Goal: Information Seeking & Learning: Check status

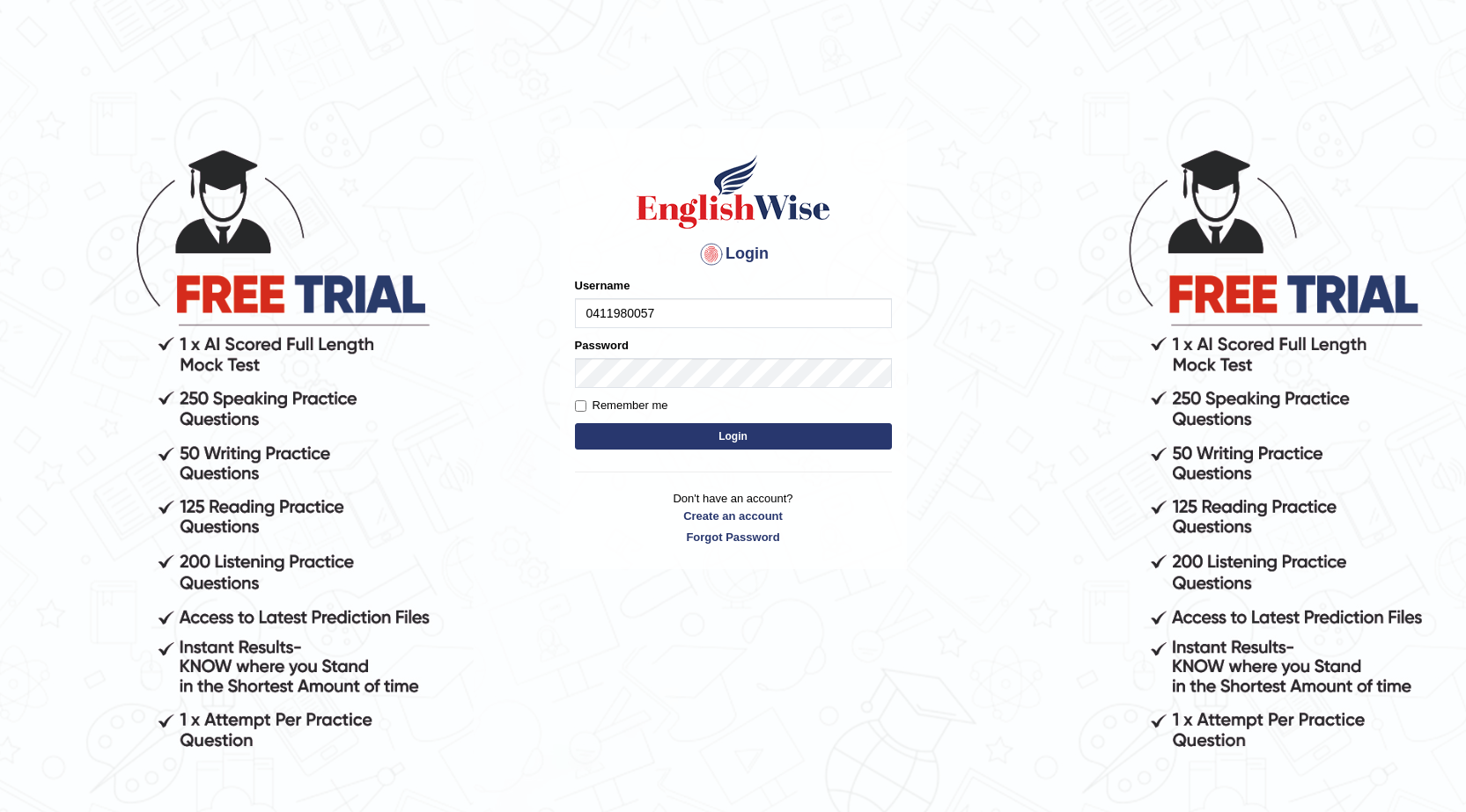
type input "0411980057"
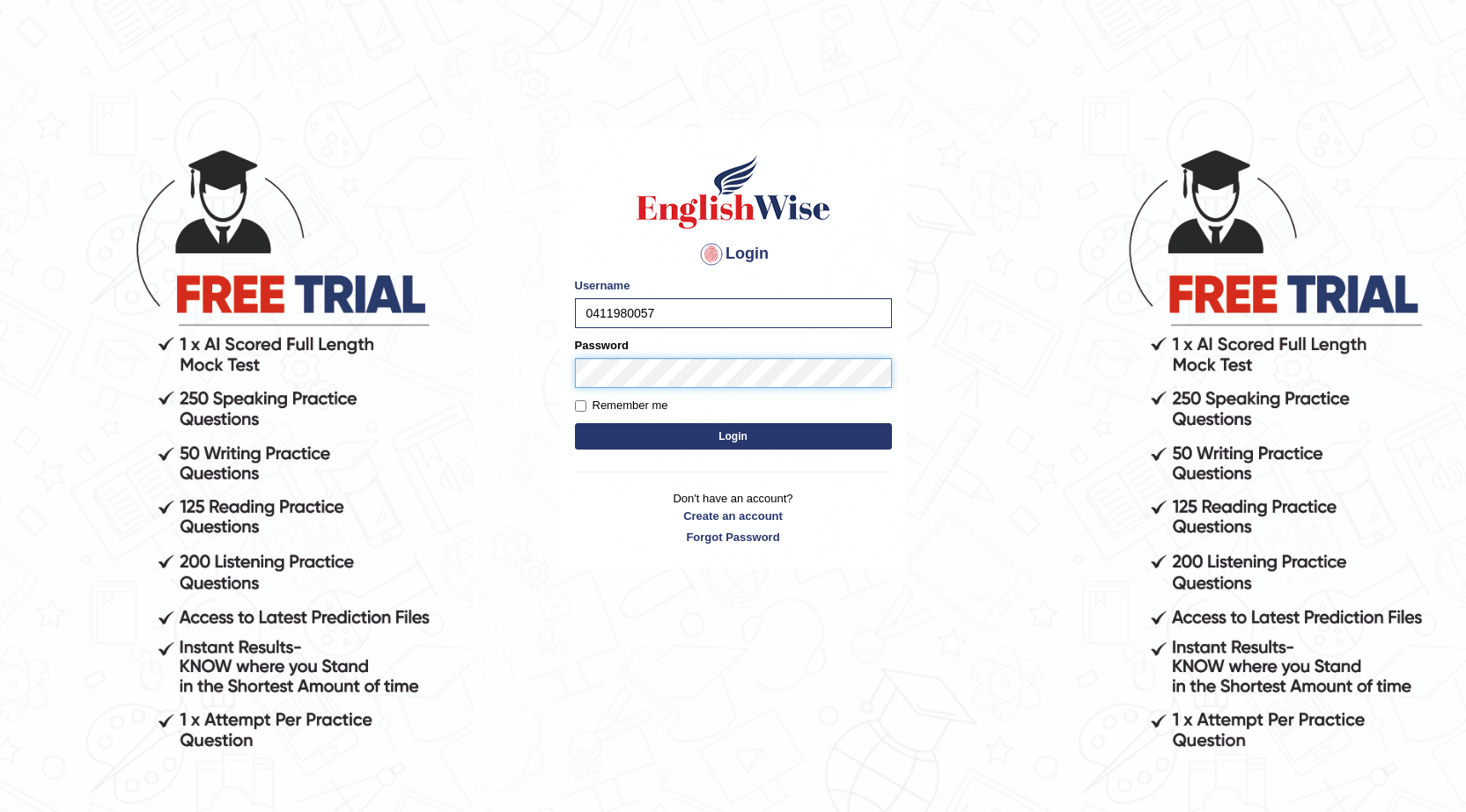
click at [575, 423] on button "Login" at bounding box center [733, 436] width 317 height 26
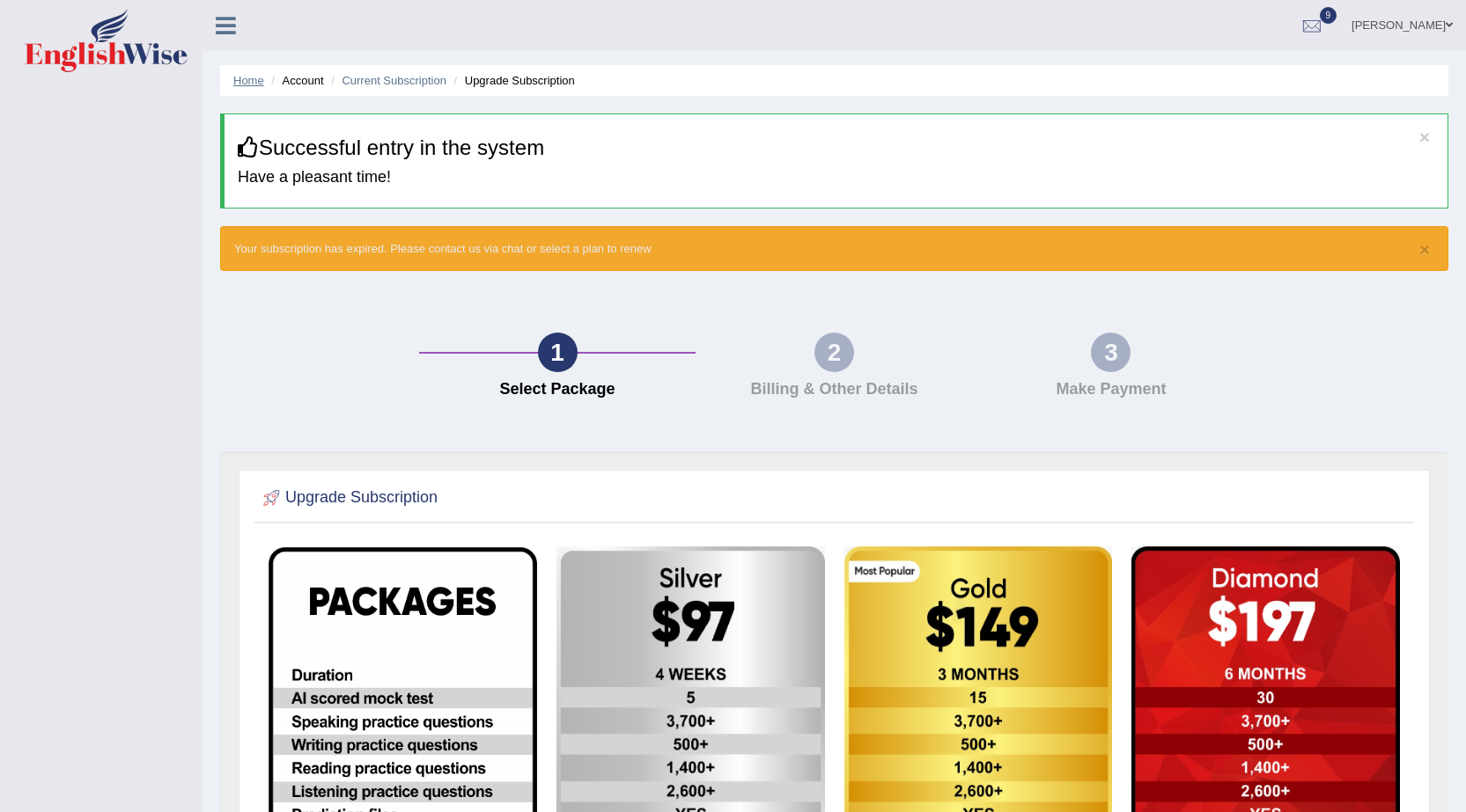
click at [253, 79] on link "Home" at bounding box center [248, 81] width 31 height 13
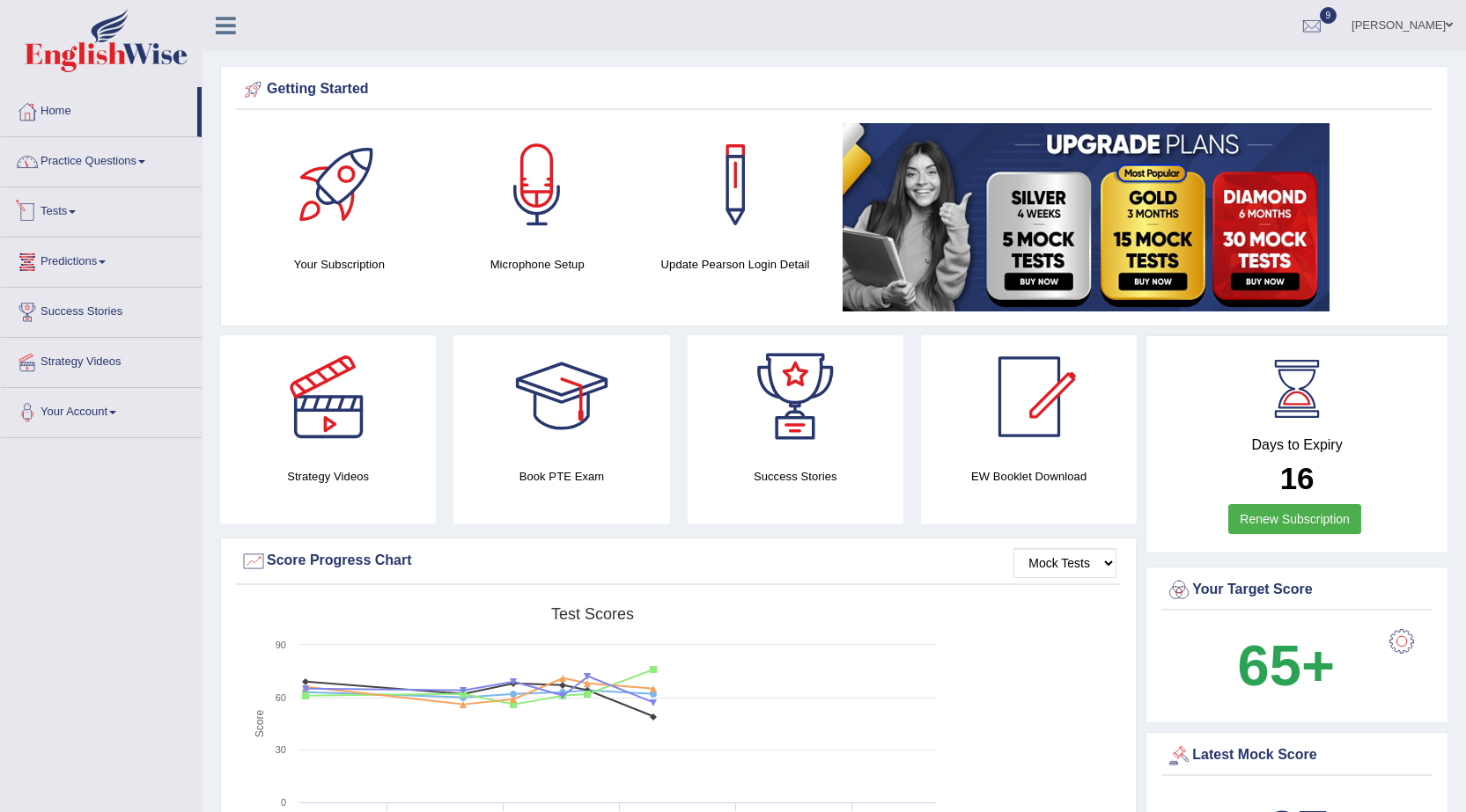
click at [58, 210] on link "Tests" at bounding box center [101, 209] width 201 height 44
click at [78, 277] on link "Take Mock Test" at bounding box center [114, 284] width 164 height 32
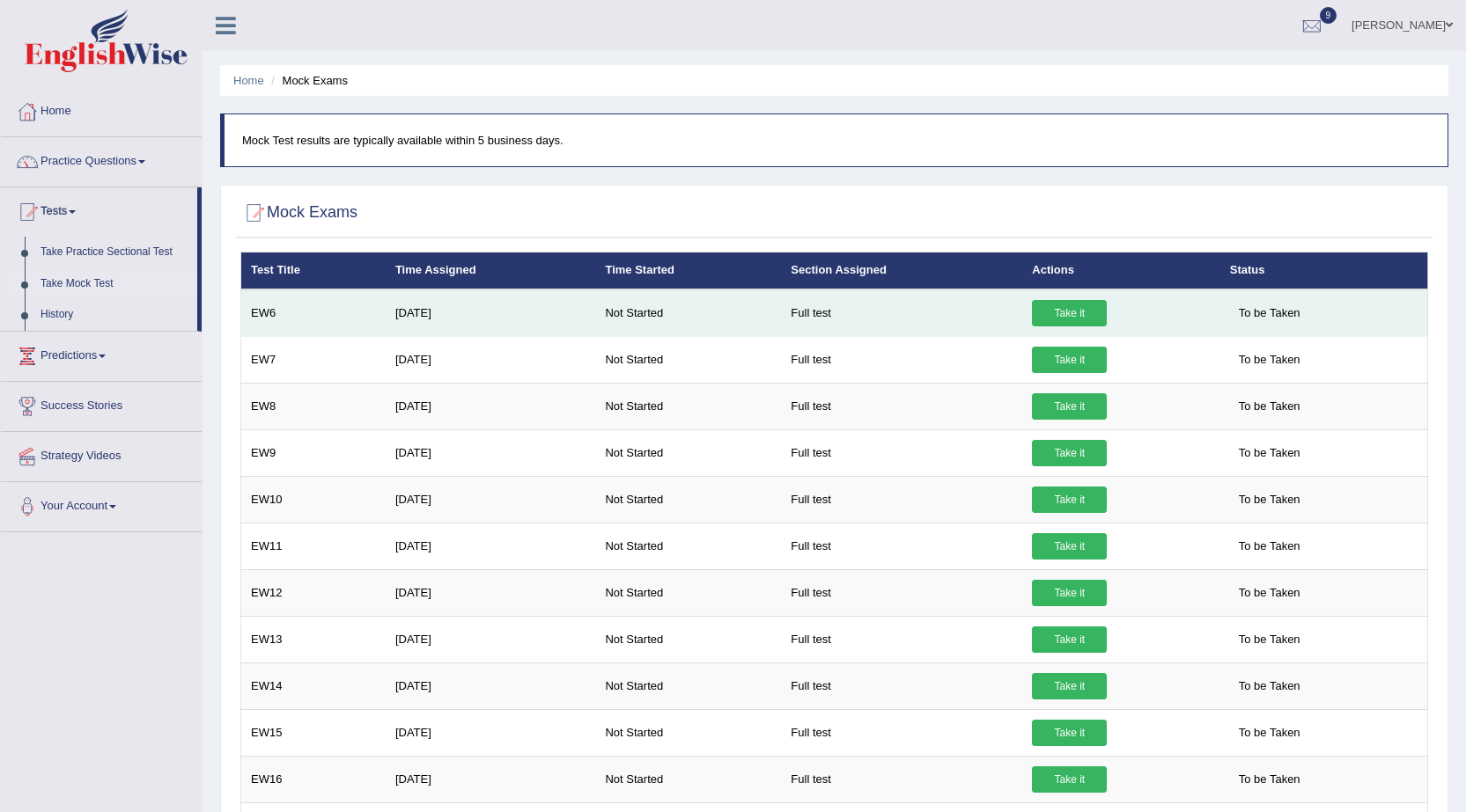
click at [1066, 310] on link "Take it" at bounding box center [1070, 313] width 75 height 26
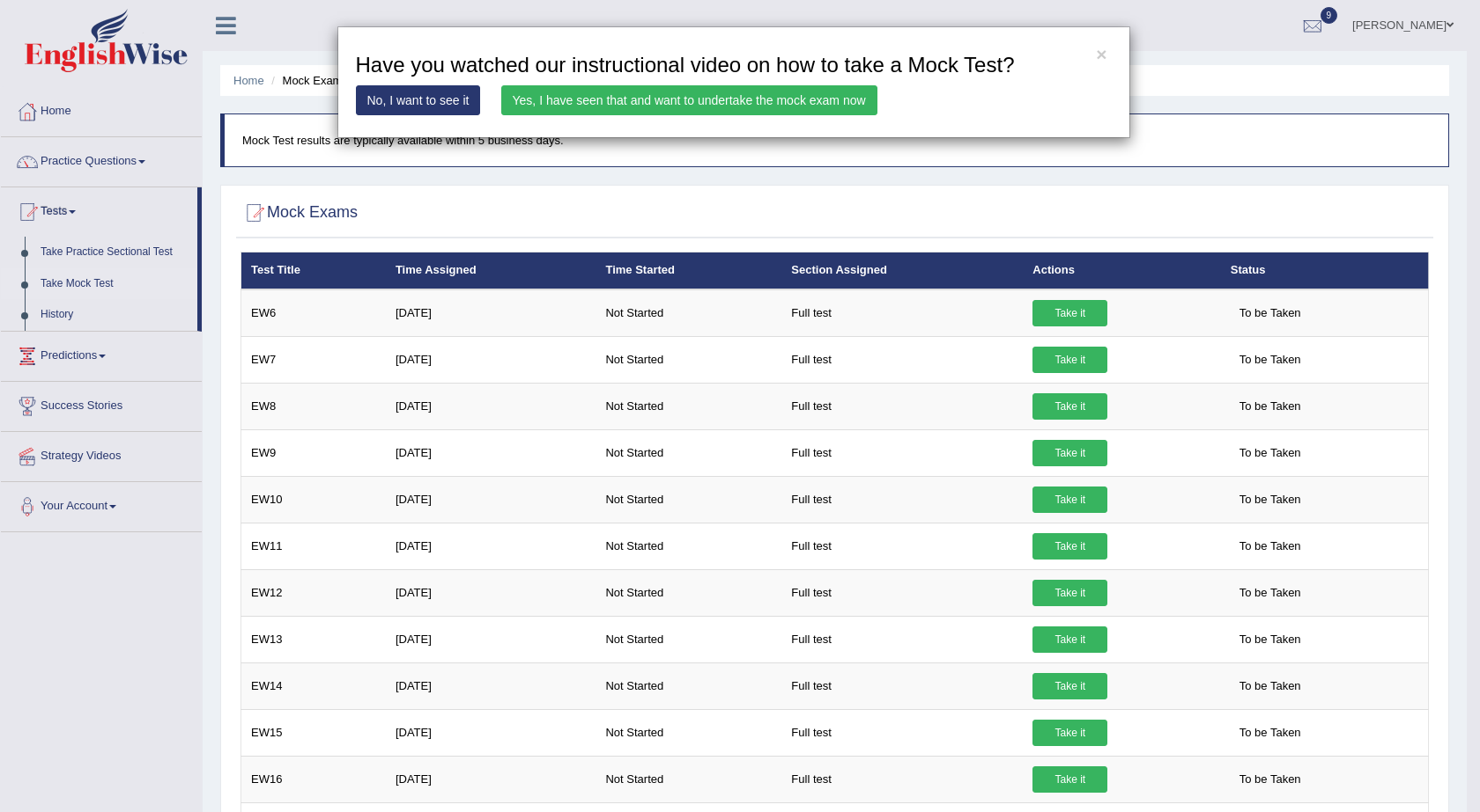
click at [387, 101] on link "No, I want to see it" at bounding box center [418, 100] width 125 height 30
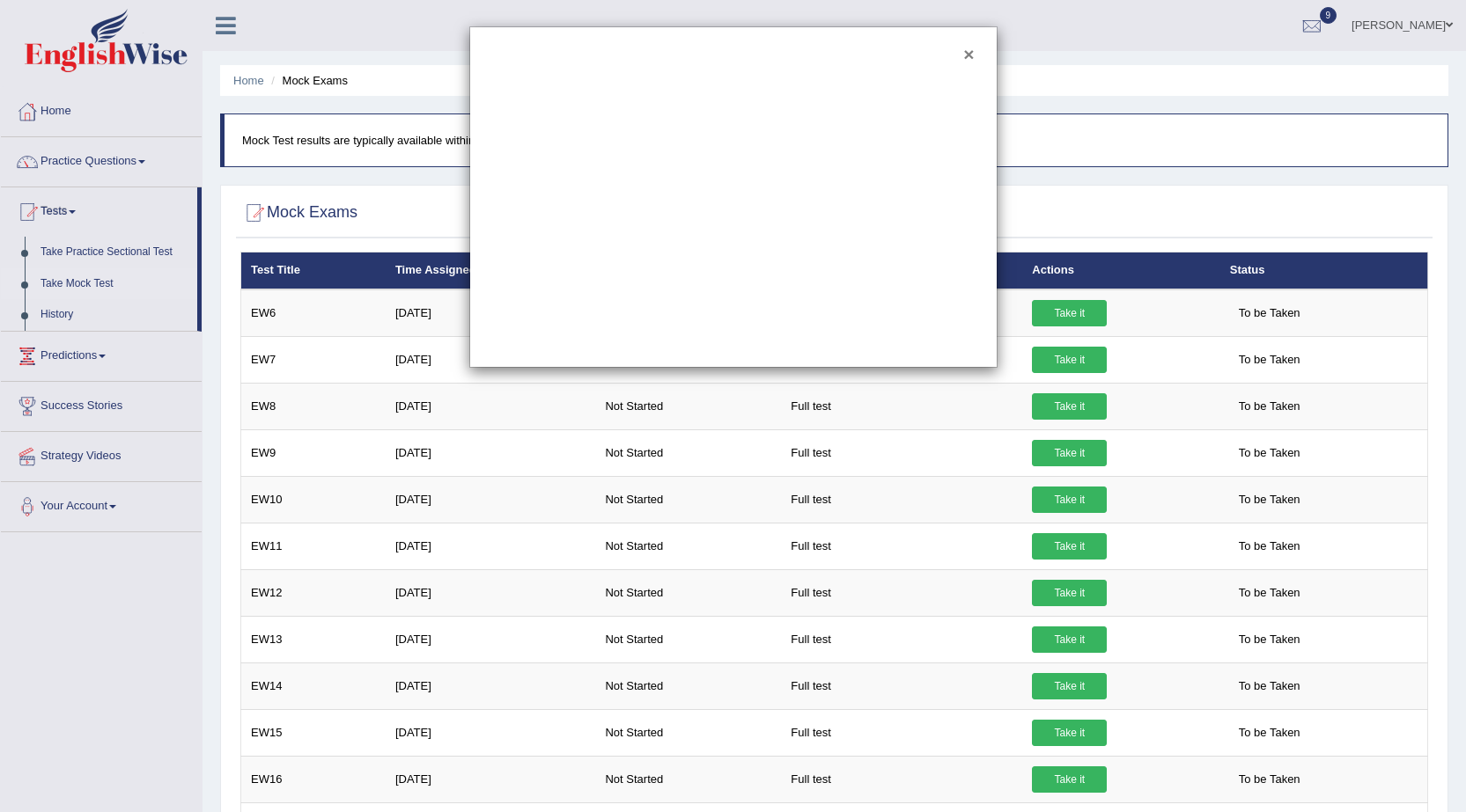
click at [971, 51] on button "×" at bounding box center [968, 54] width 10 height 19
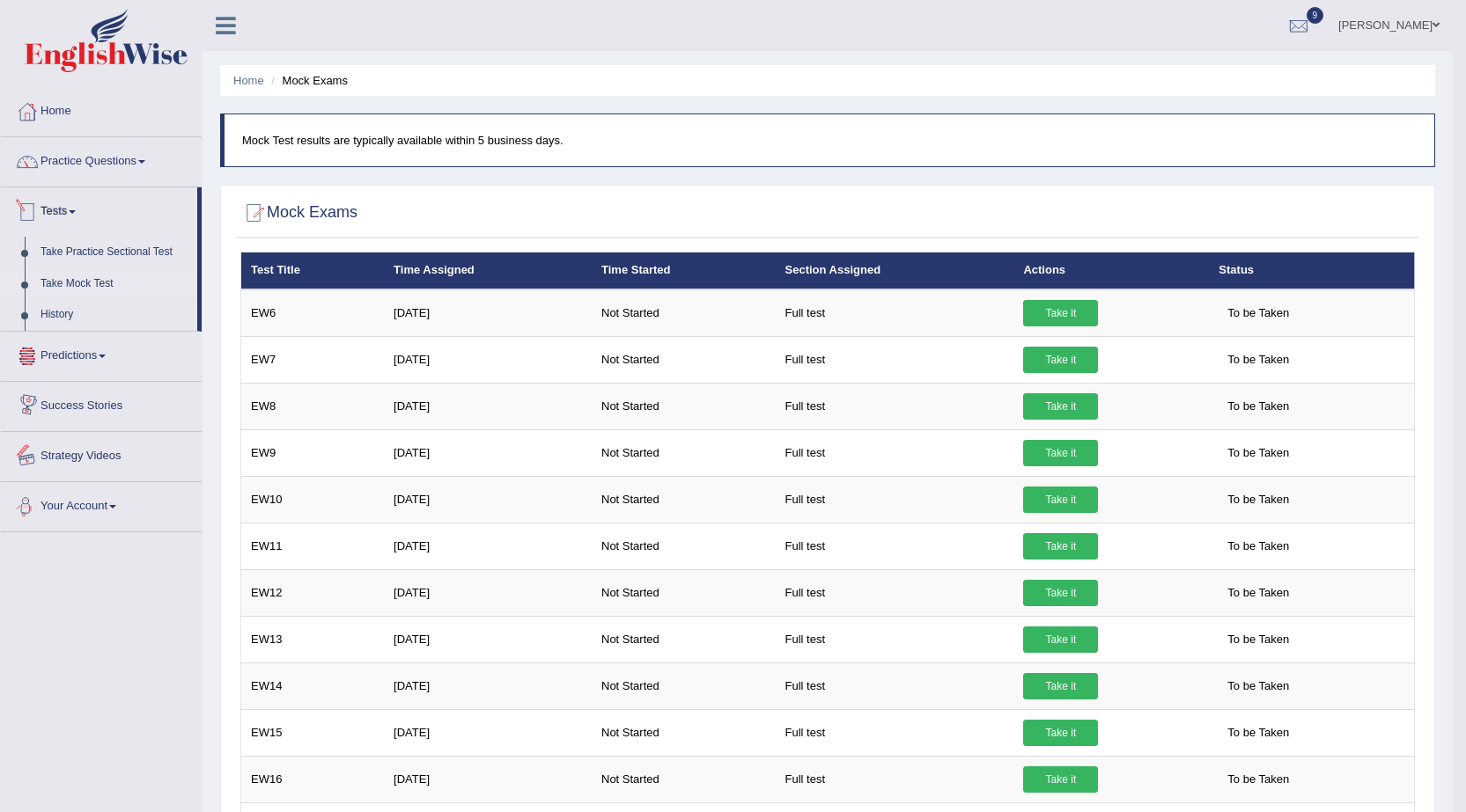
click at [51, 282] on link "Take Mock Test" at bounding box center [114, 284] width 164 height 32
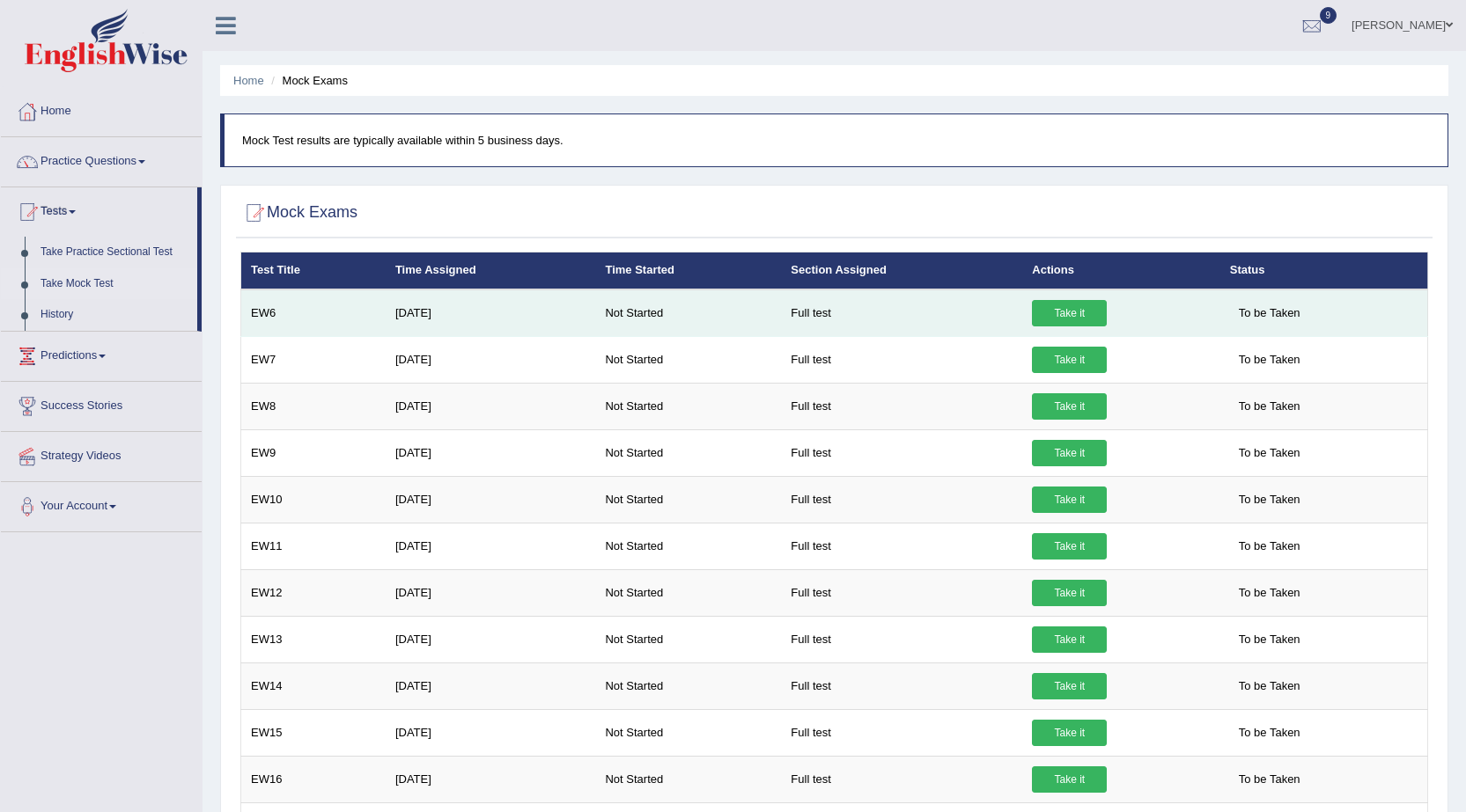
click at [1081, 313] on link "Take it" at bounding box center [1070, 313] width 75 height 26
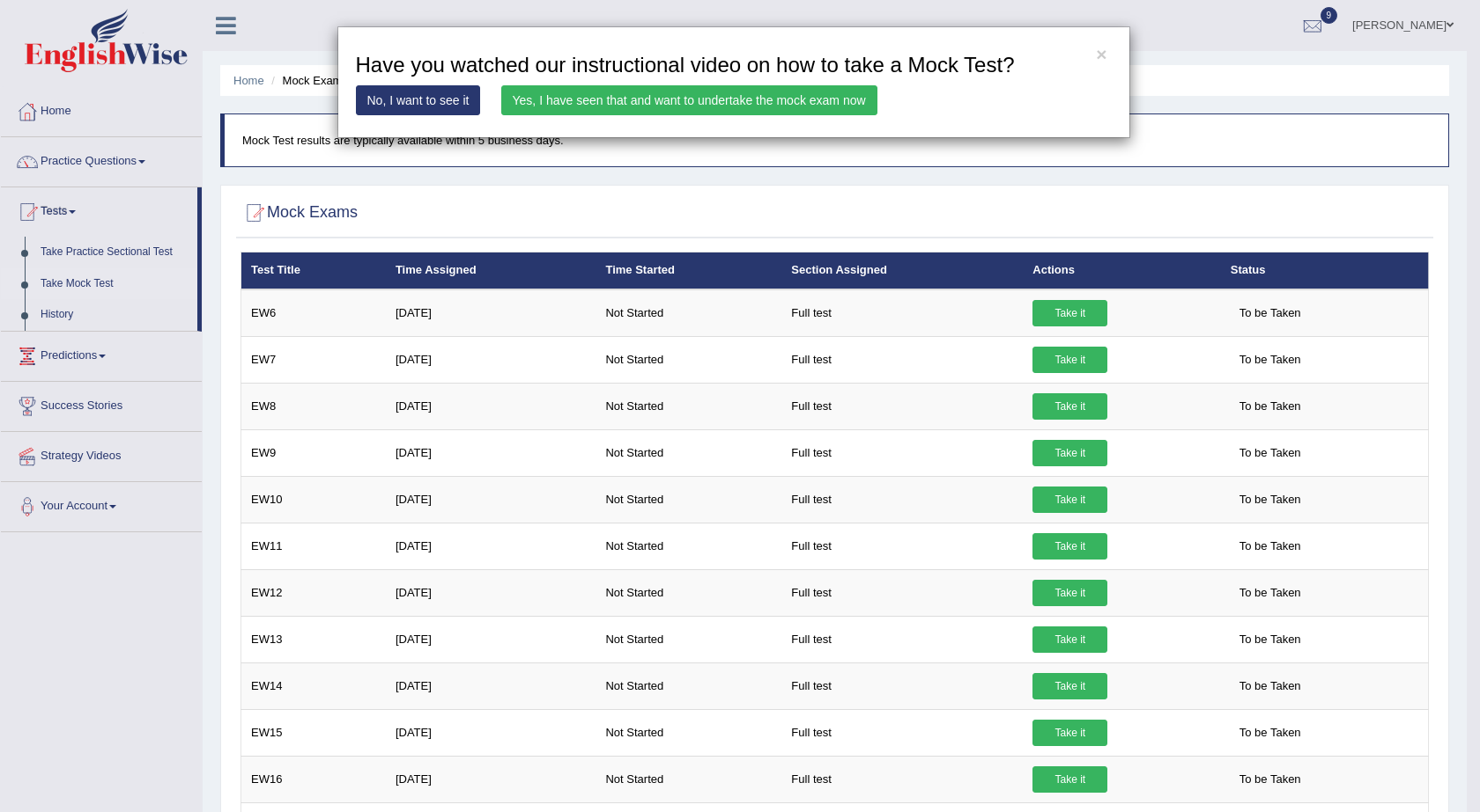
click at [627, 104] on link "Yes, I have seen that and want to undertake the mock exam now" at bounding box center [689, 100] width 376 height 30
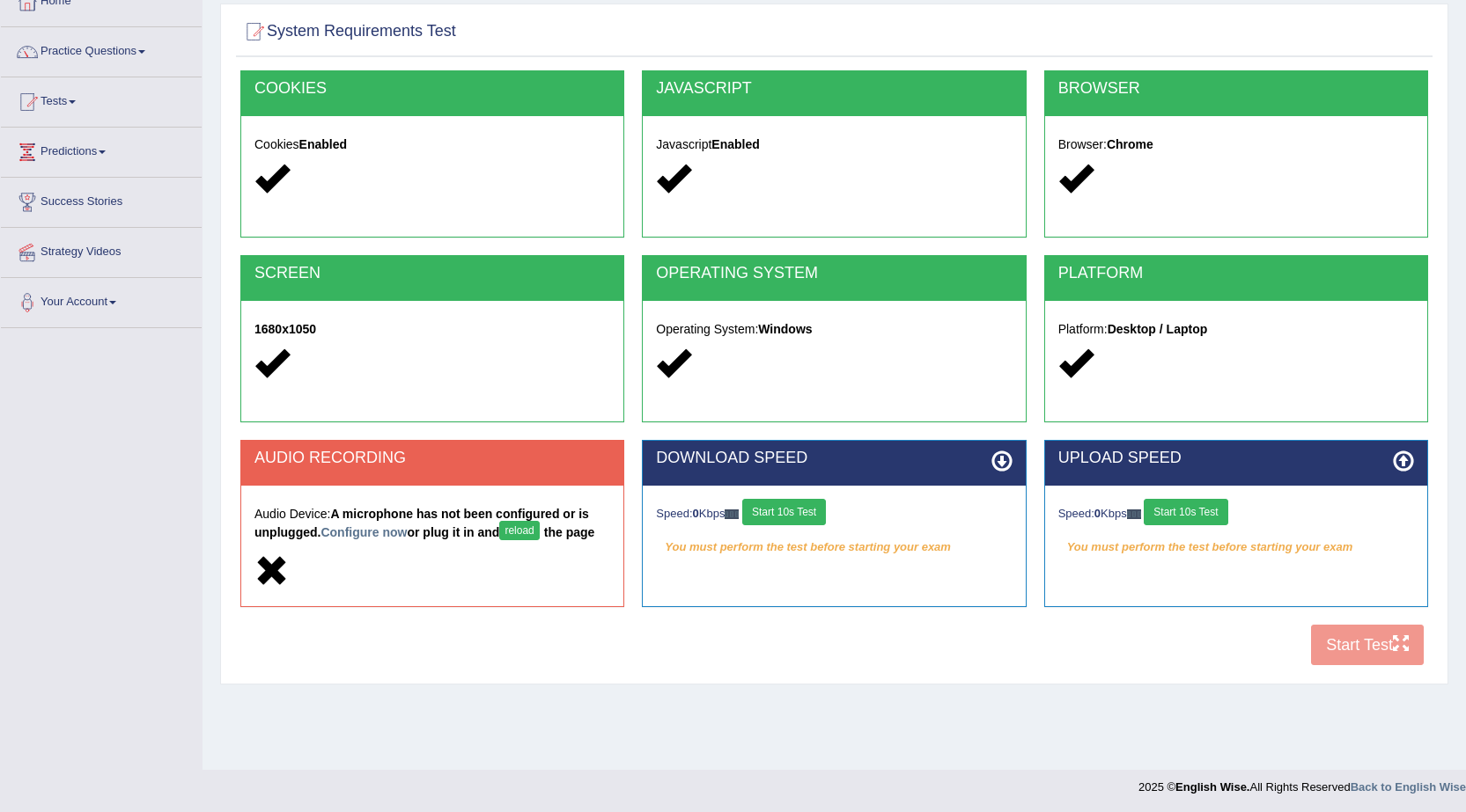
scroll to position [111, 0]
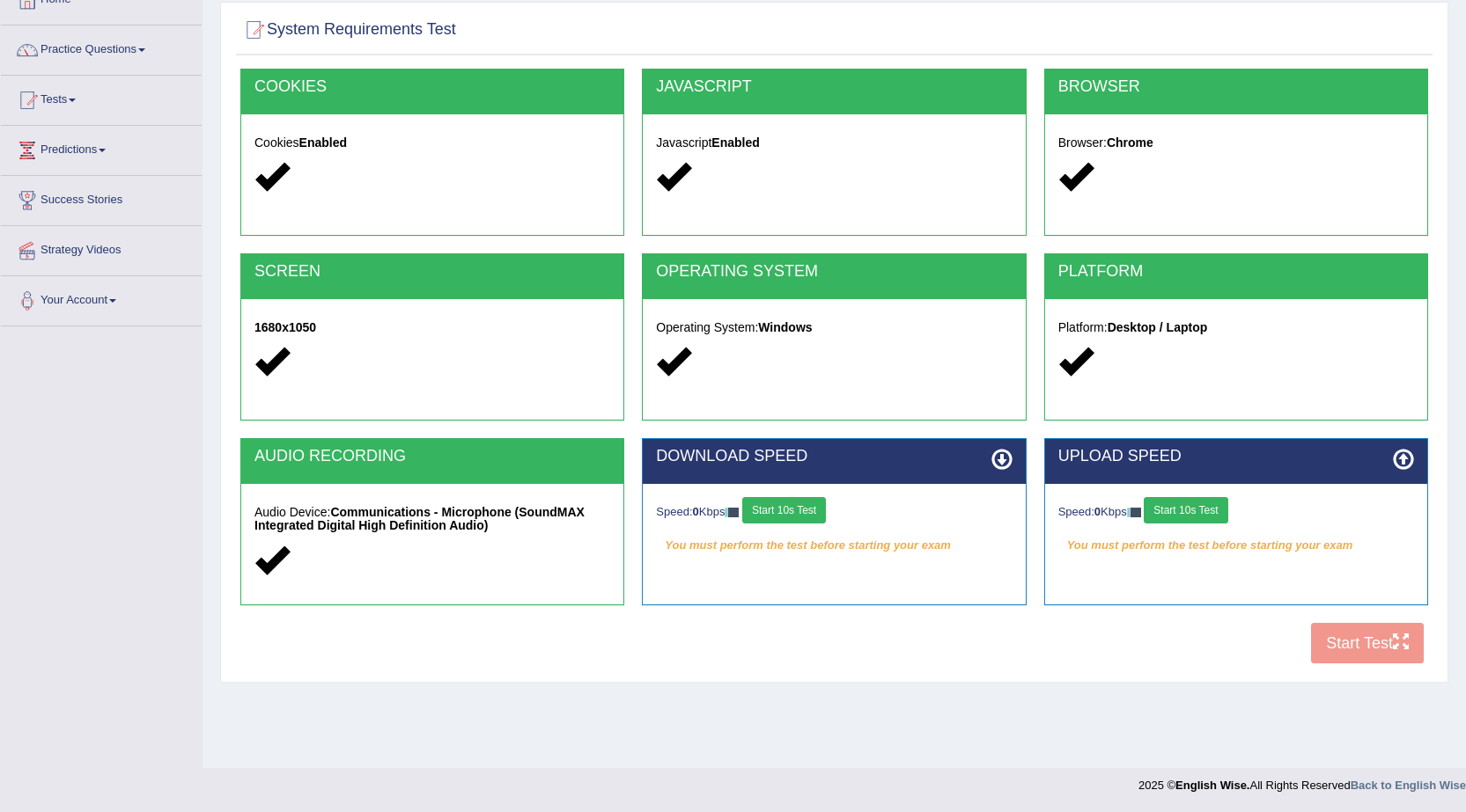
click at [818, 513] on button "Start 10s Test" at bounding box center [785, 510] width 84 height 26
click at [1211, 515] on button "Start 10s Test" at bounding box center [1186, 510] width 84 height 26
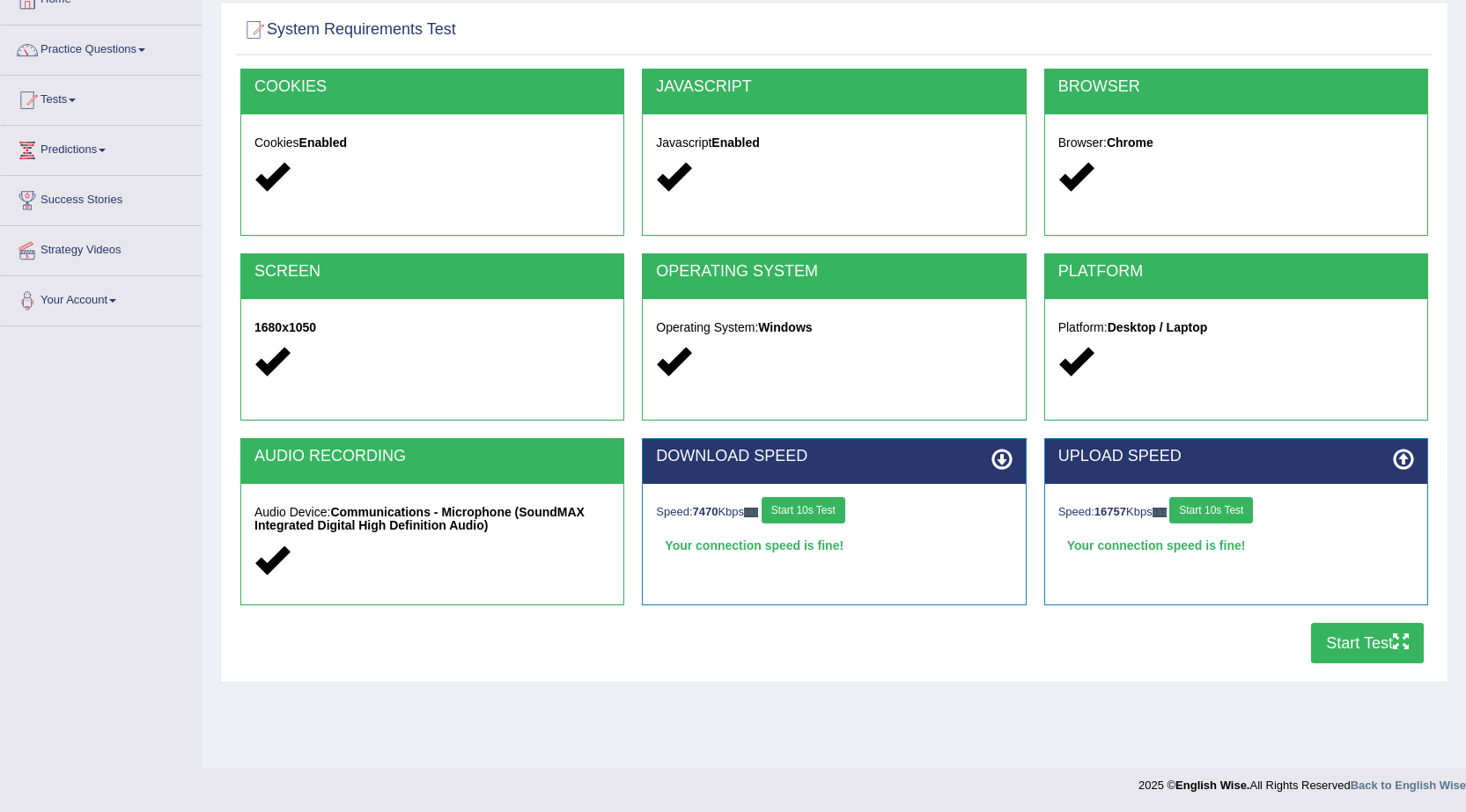
click at [1336, 649] on button "Start Test" at bounding box center [1367, 644] width 112 height 41
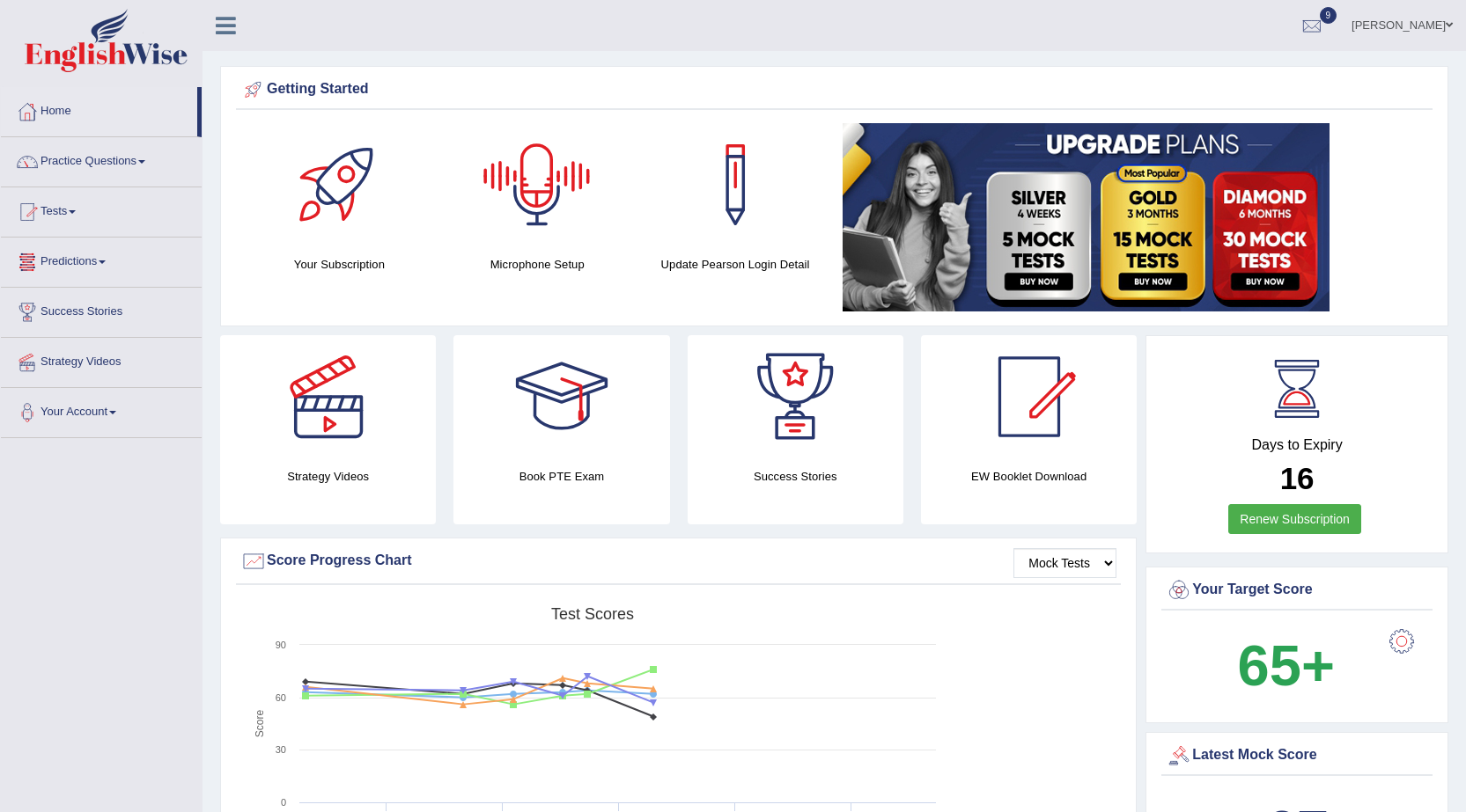
click at [50, 209] on link "Tests" at bounding box center [101, 209] width 201 height 44
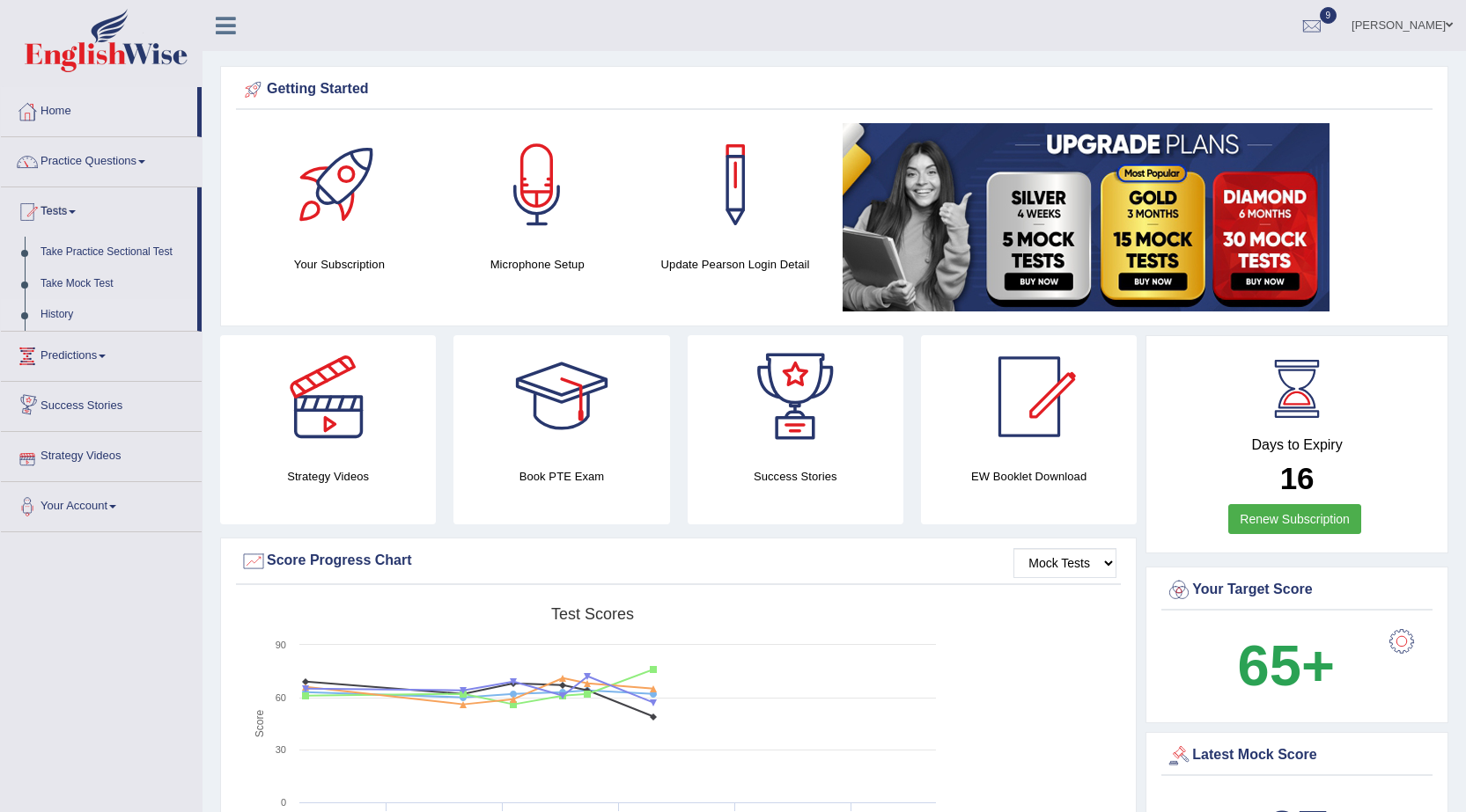
click at [48, 318] on link "History" at bounding box center [114, 315] width 164 height 32
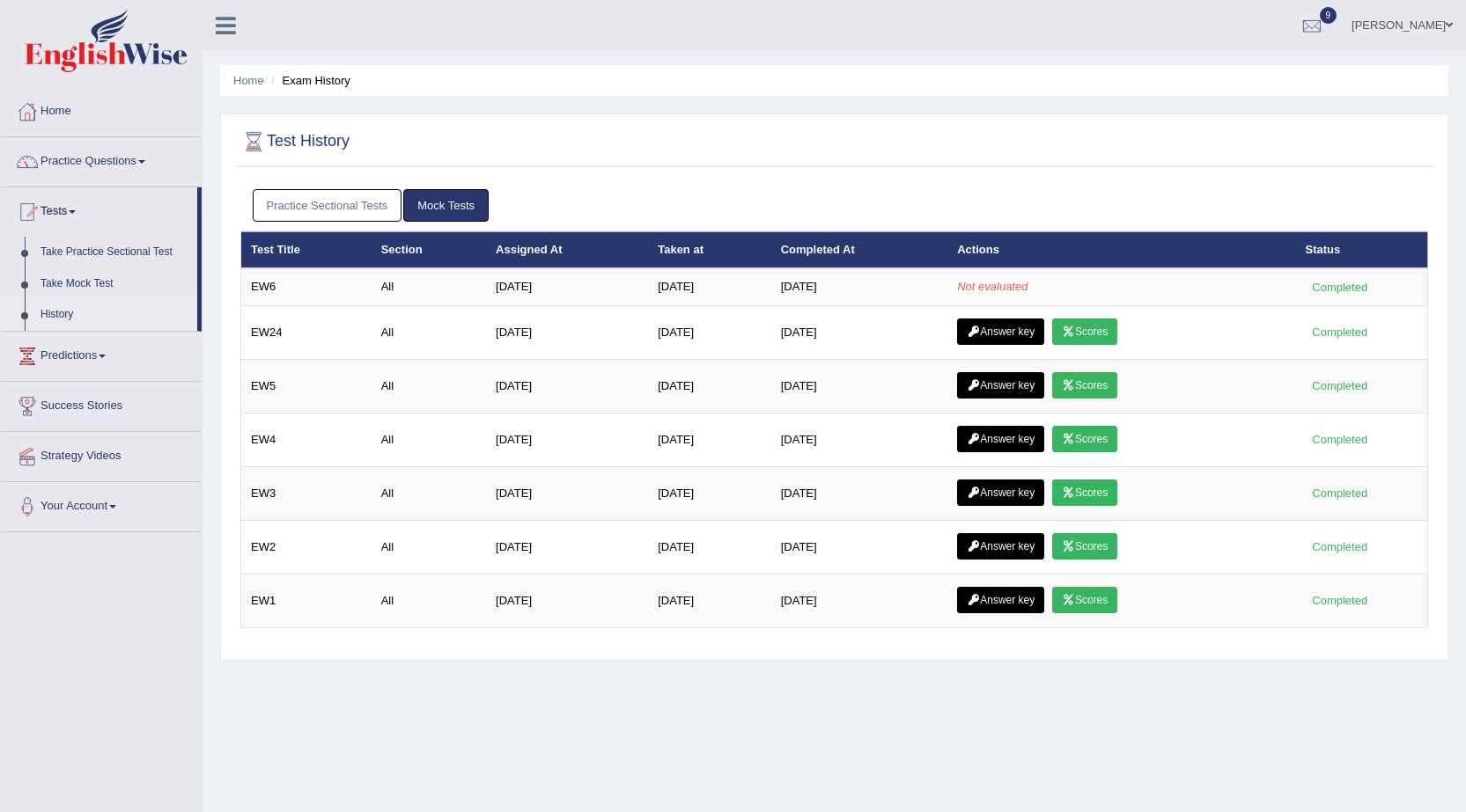
click at [547, 442] on td "[DATE]" at bounding box center [567, 440] width 162 height 54
click at [111, 157] on link "Practice Questions" at bounding box center [101, 159] width 201 height 44
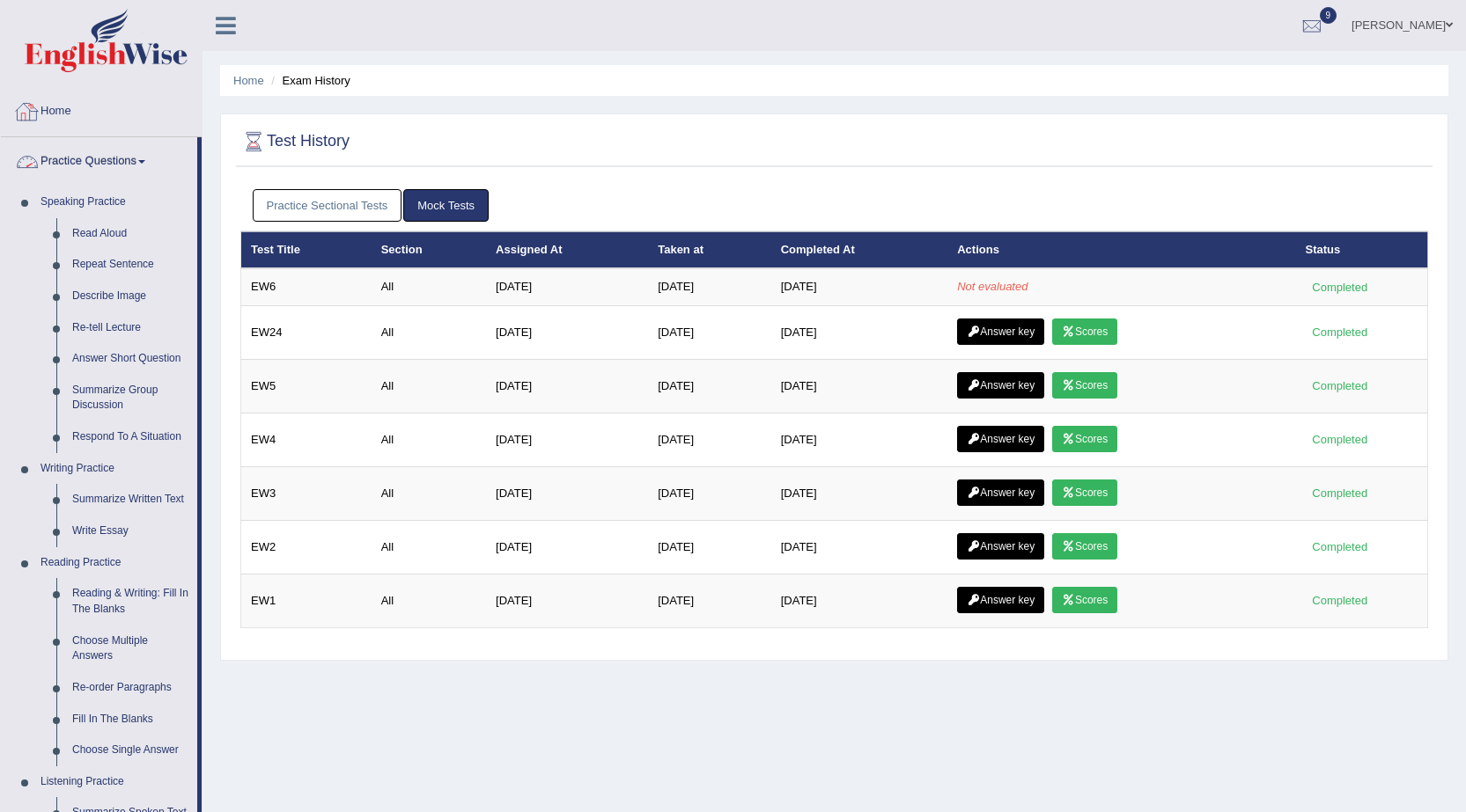
click at [93, 160] on link "Practice Questions" at bounding box center [99, 159] width 197 height 44
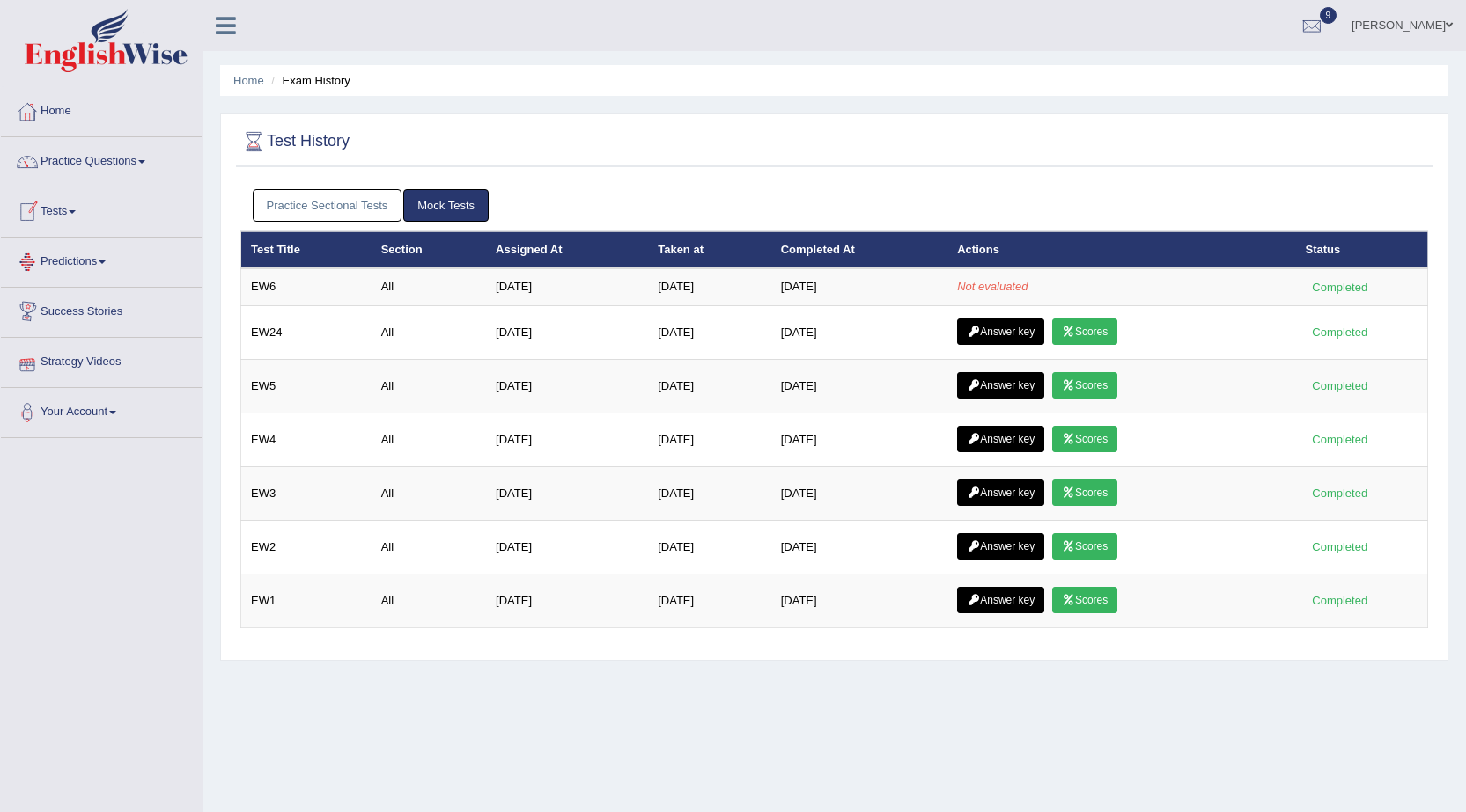
click at [61, 213] on link "Tests" at bounding box center [101, 209] width 201 height 44
click at [59, 307] on link "History" at bounding box center [114, 315] width 164 height 32
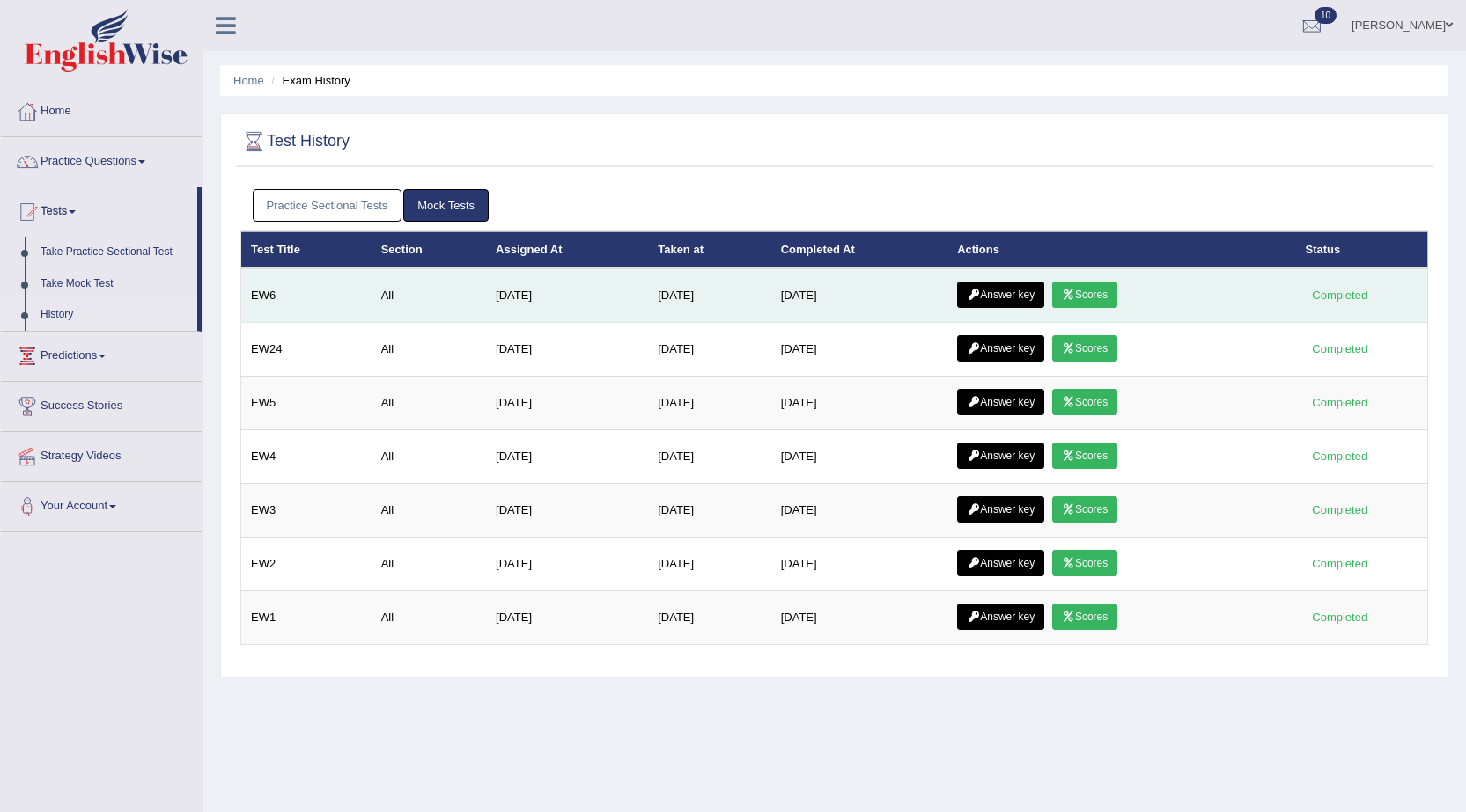
click at [1098, 293] on link "Scores" at bounding box center [1084, 295] width 65 height 26
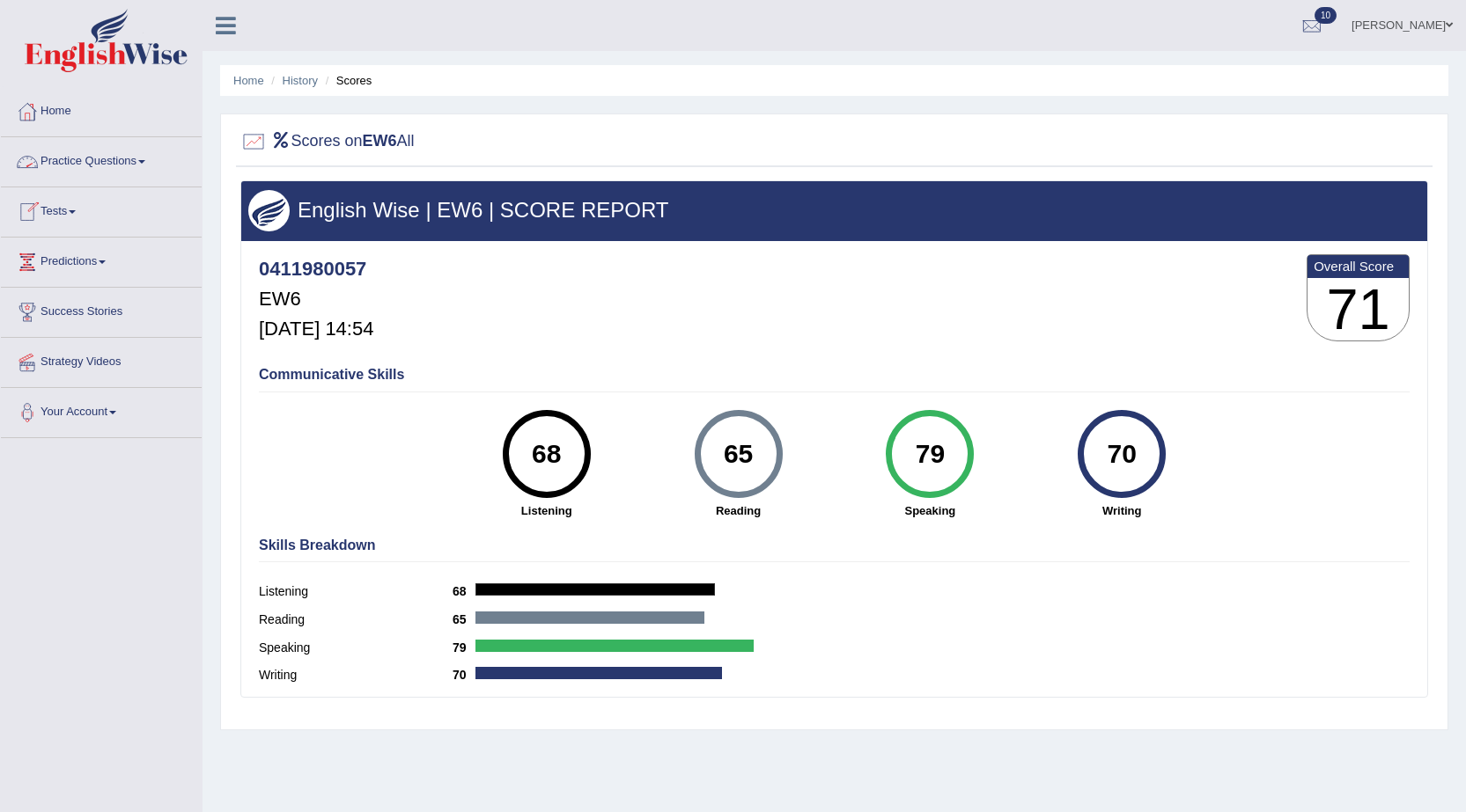
click at [63, 205] on link "Tests" at bounding box center [101, 209] width 201 height 44
click at [67, 313] on link "History" at bounding box center [114, 315] width 164 height 32
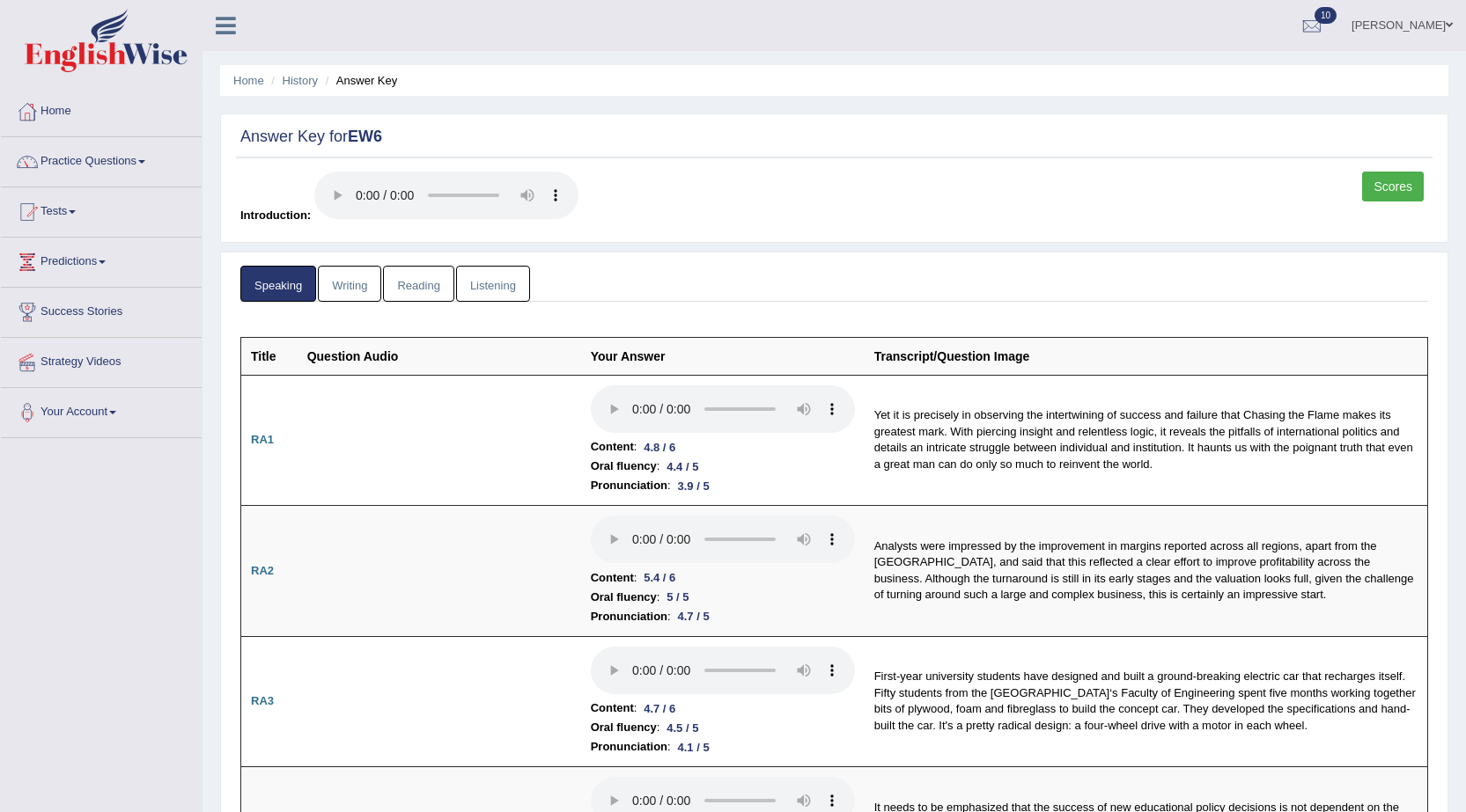
click at [352, 276] on link "Writing" at bounding box center [349, 283] width 63 height 36
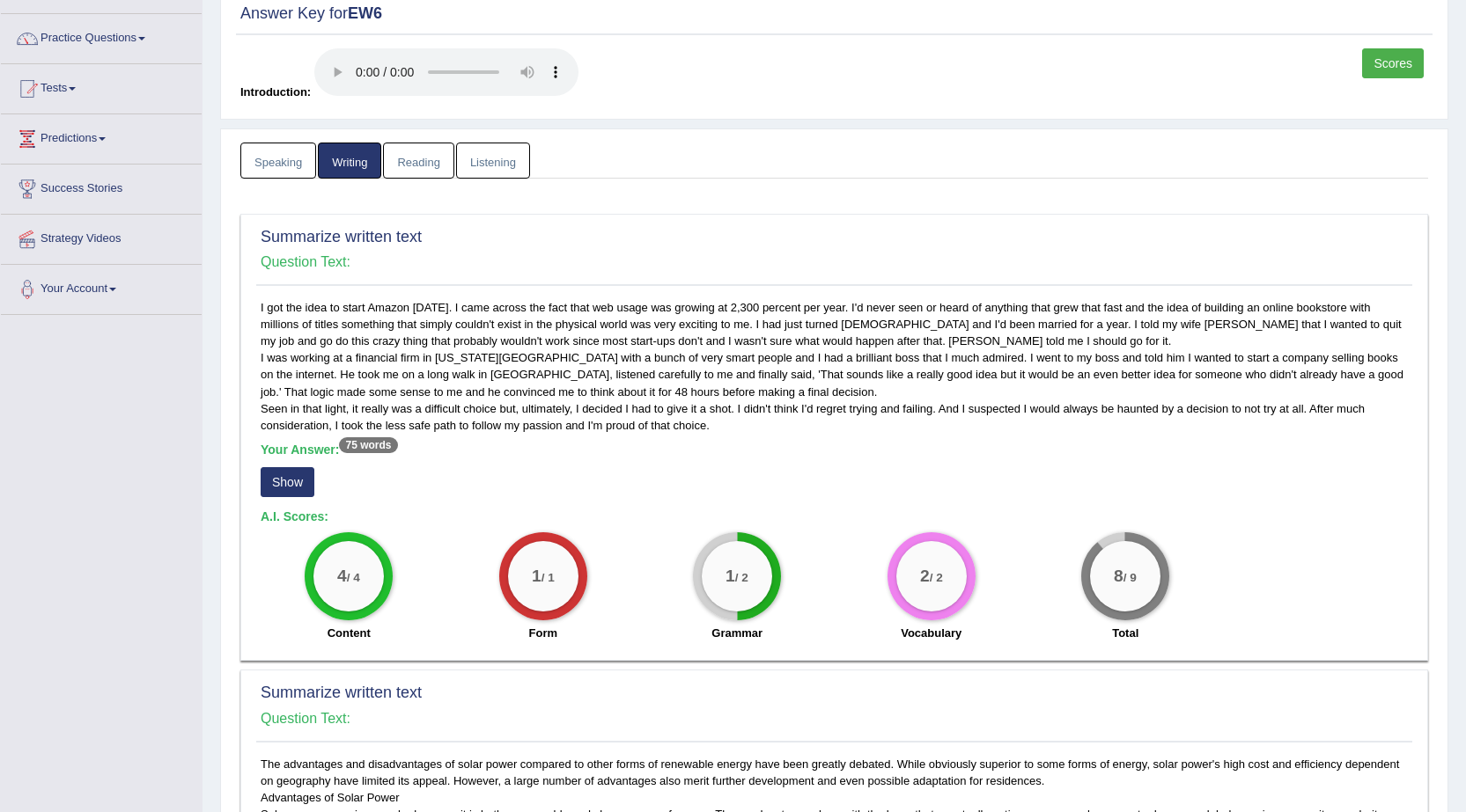
scroll to position [88, 0]
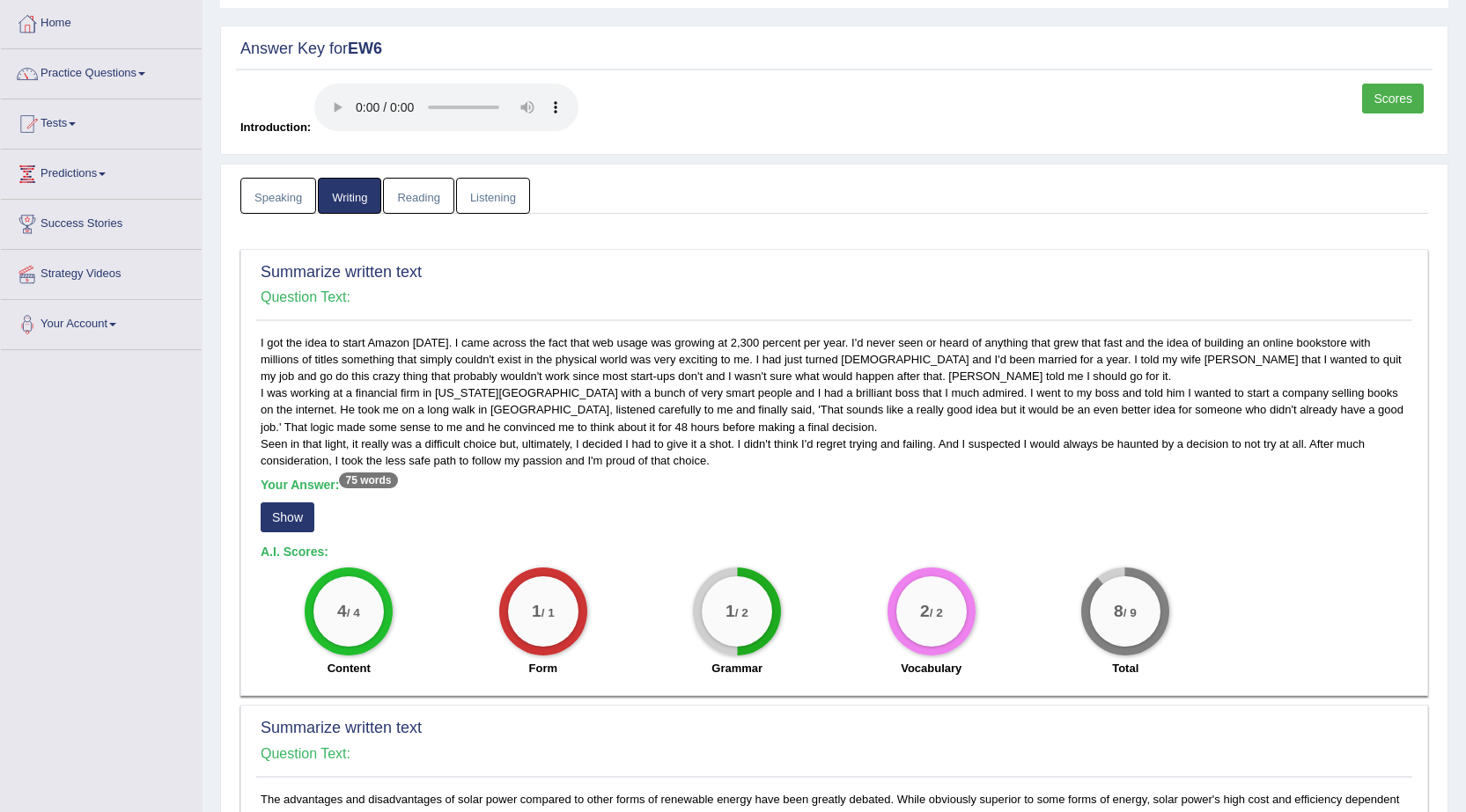
click at [299, 509] on button "Show" at bounding box center [288, 518] width 54 height 30
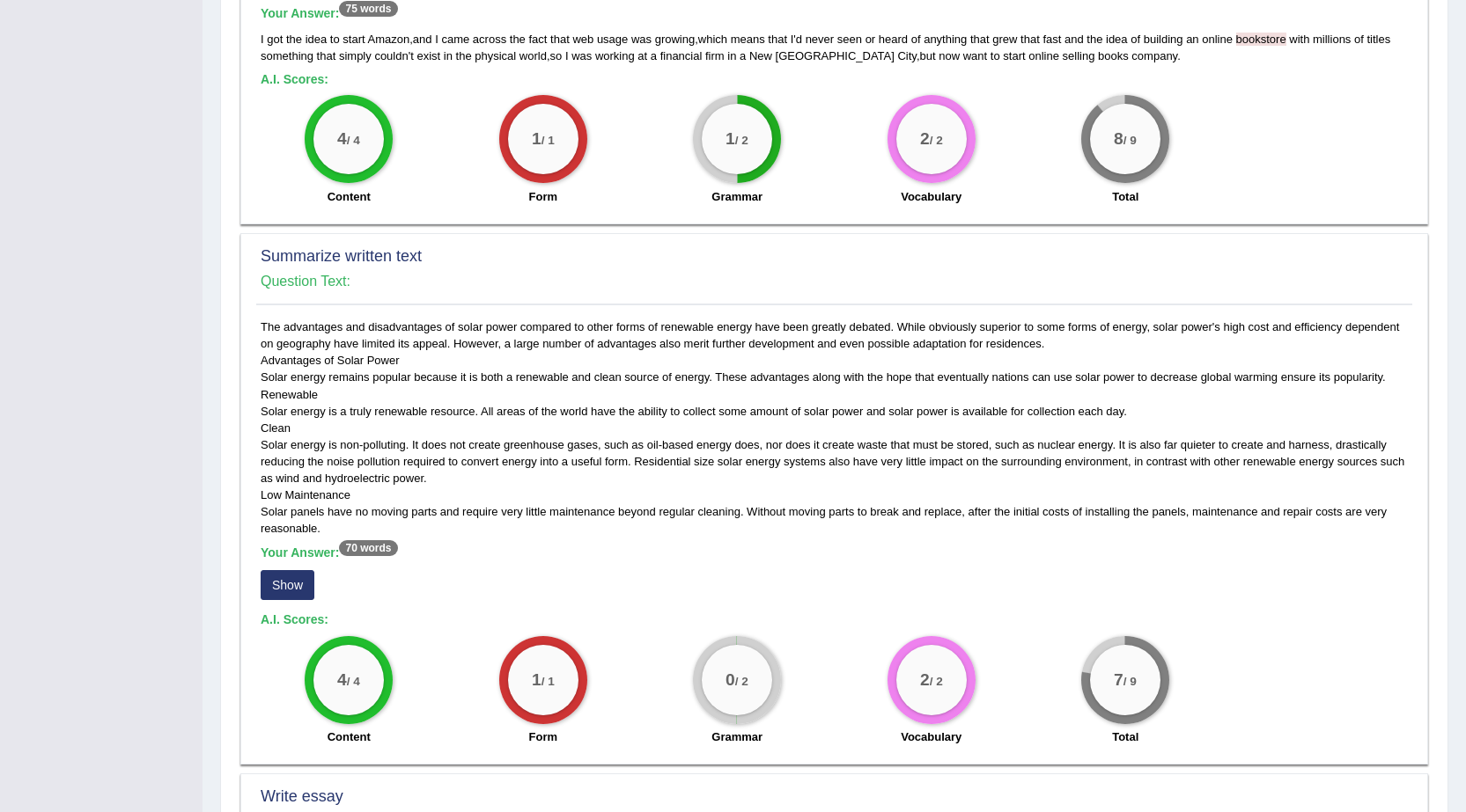
scroll to position [616, 0]
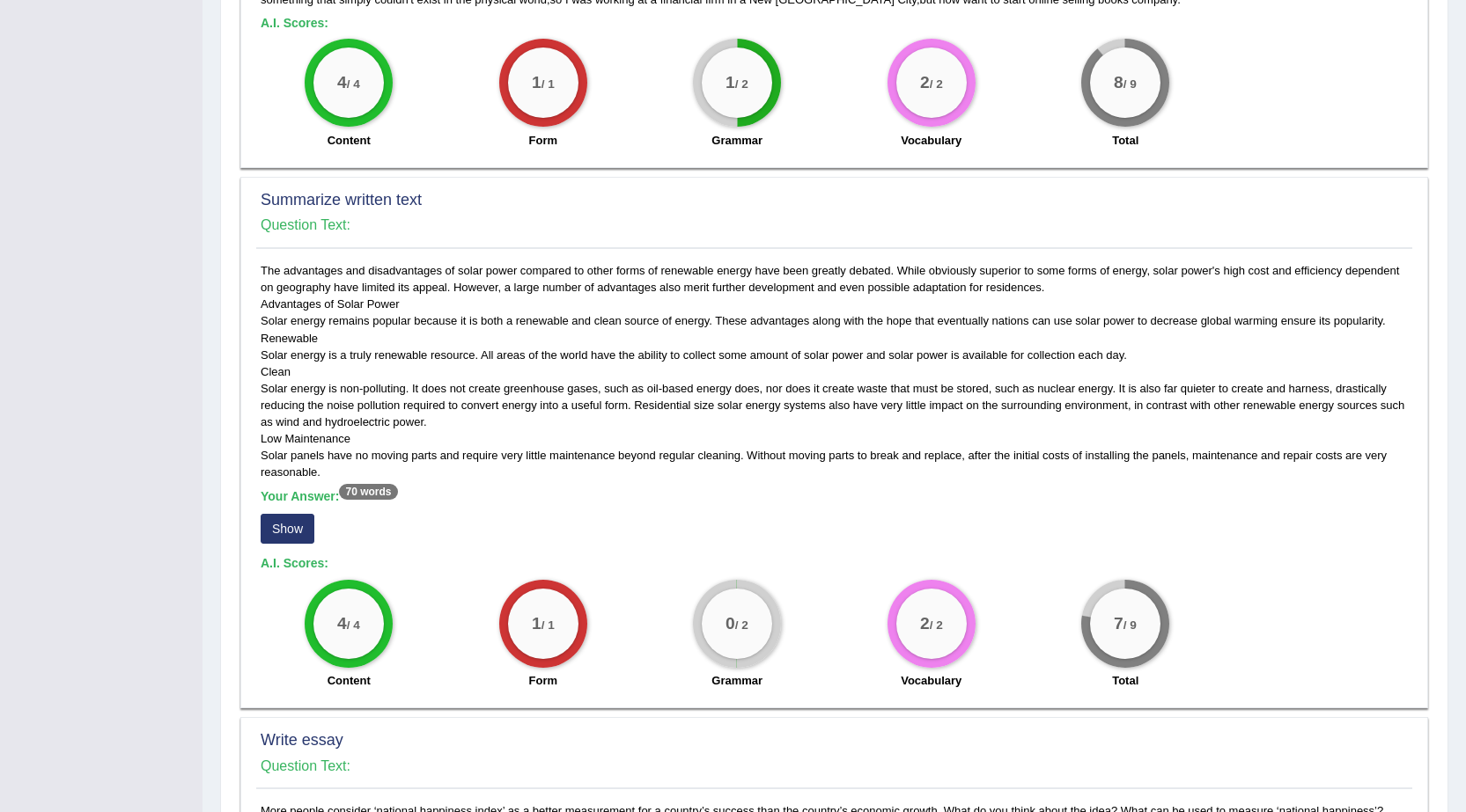
click at [282, 532] on button "Show" at bounding box center [288, 529] width 54 height 30
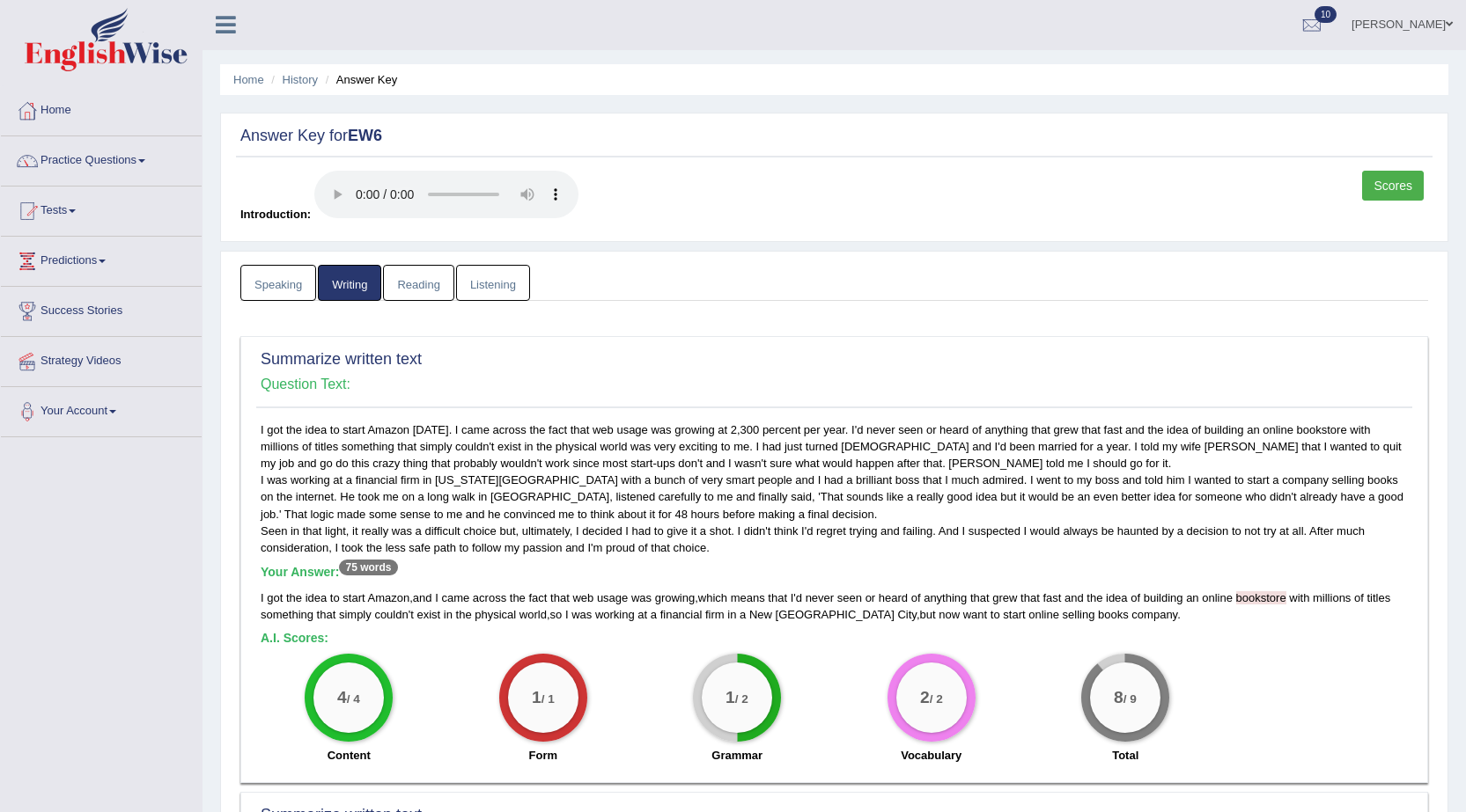
scroll to position [0, 0]
click at [404, 296] on link "Reading" at bounding box center [419, 283] width 71 height 36
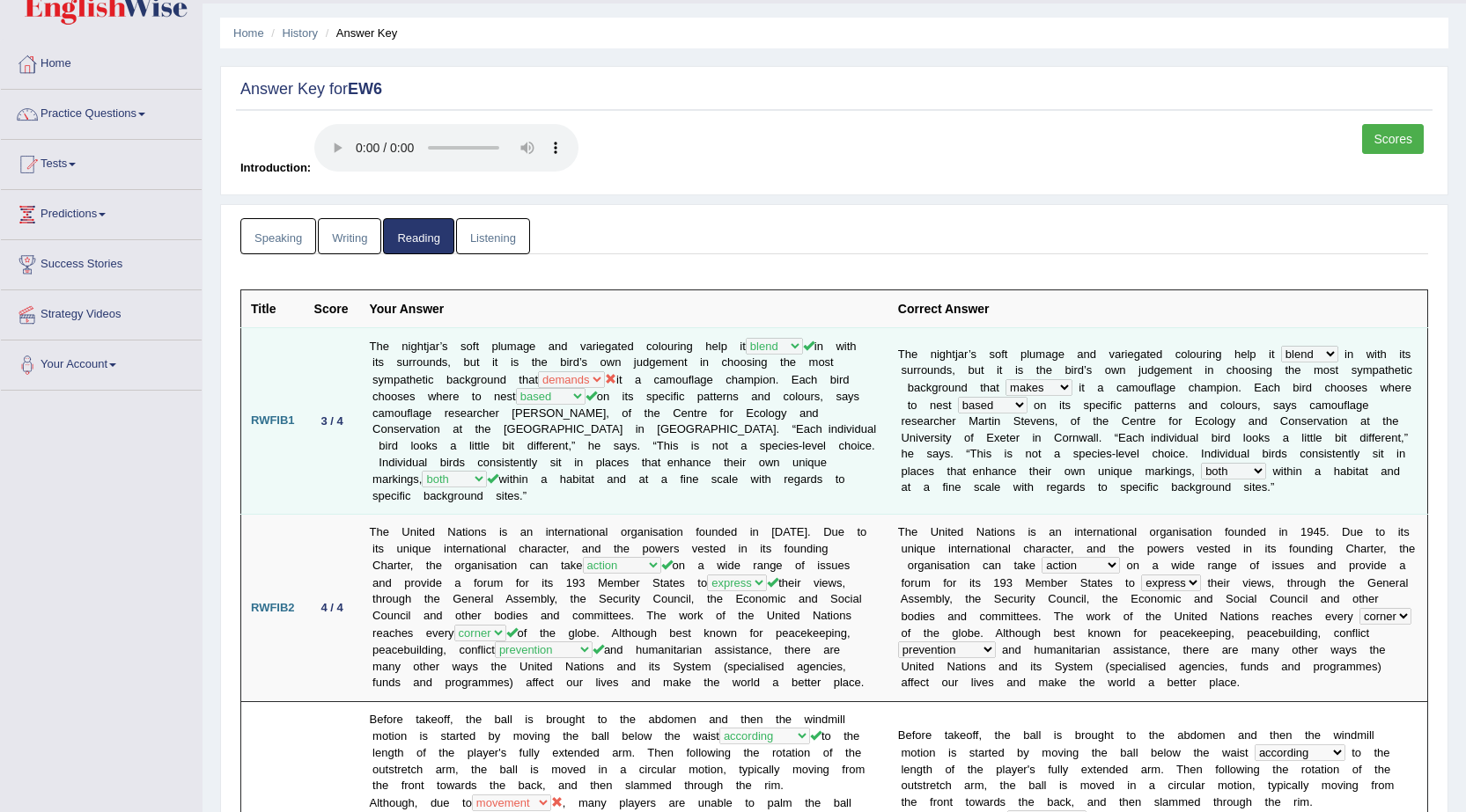
scroll to position [88, 0]
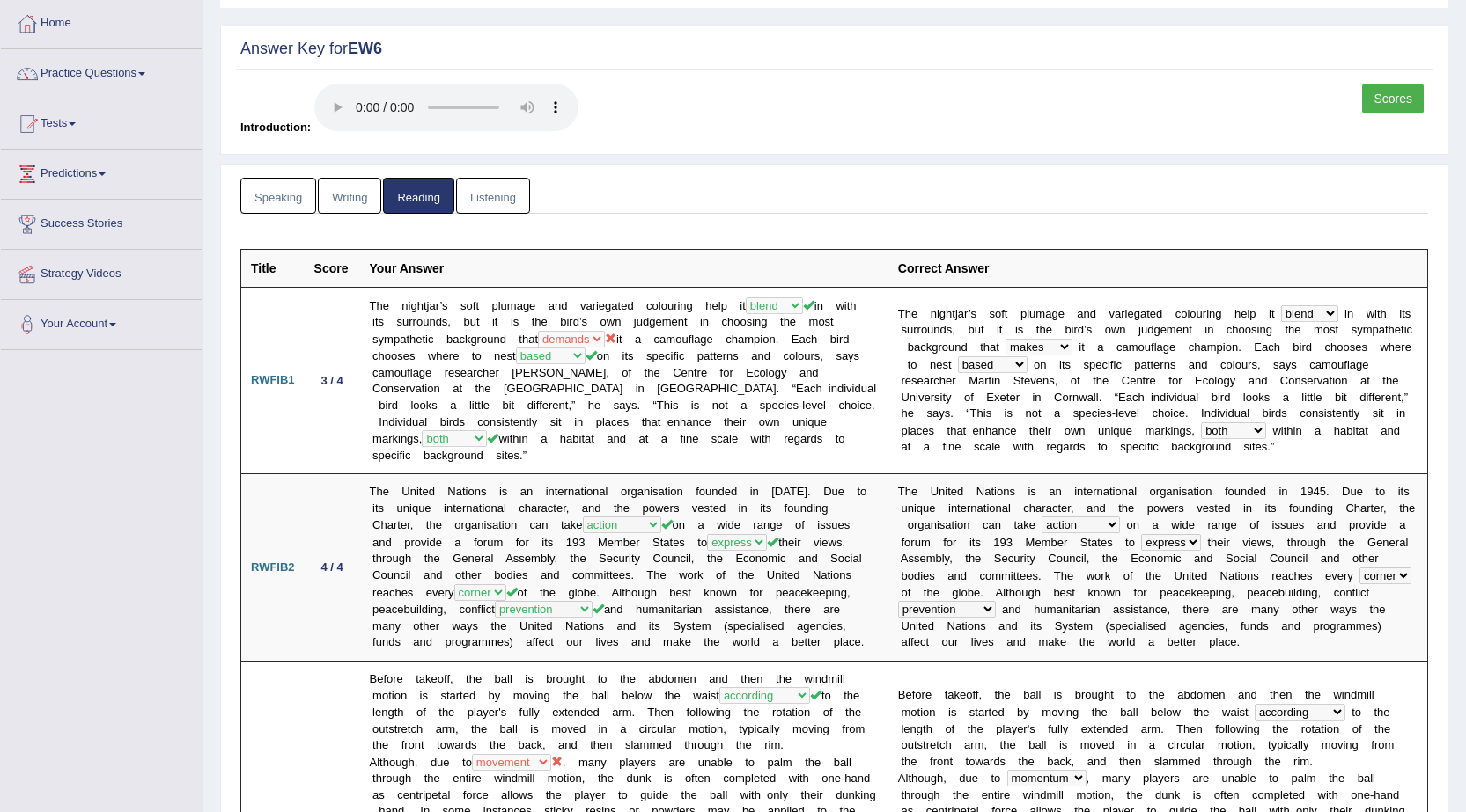
click at [515, 200] on link "Listening" at bounding box center [493, 196] width 74 height 36
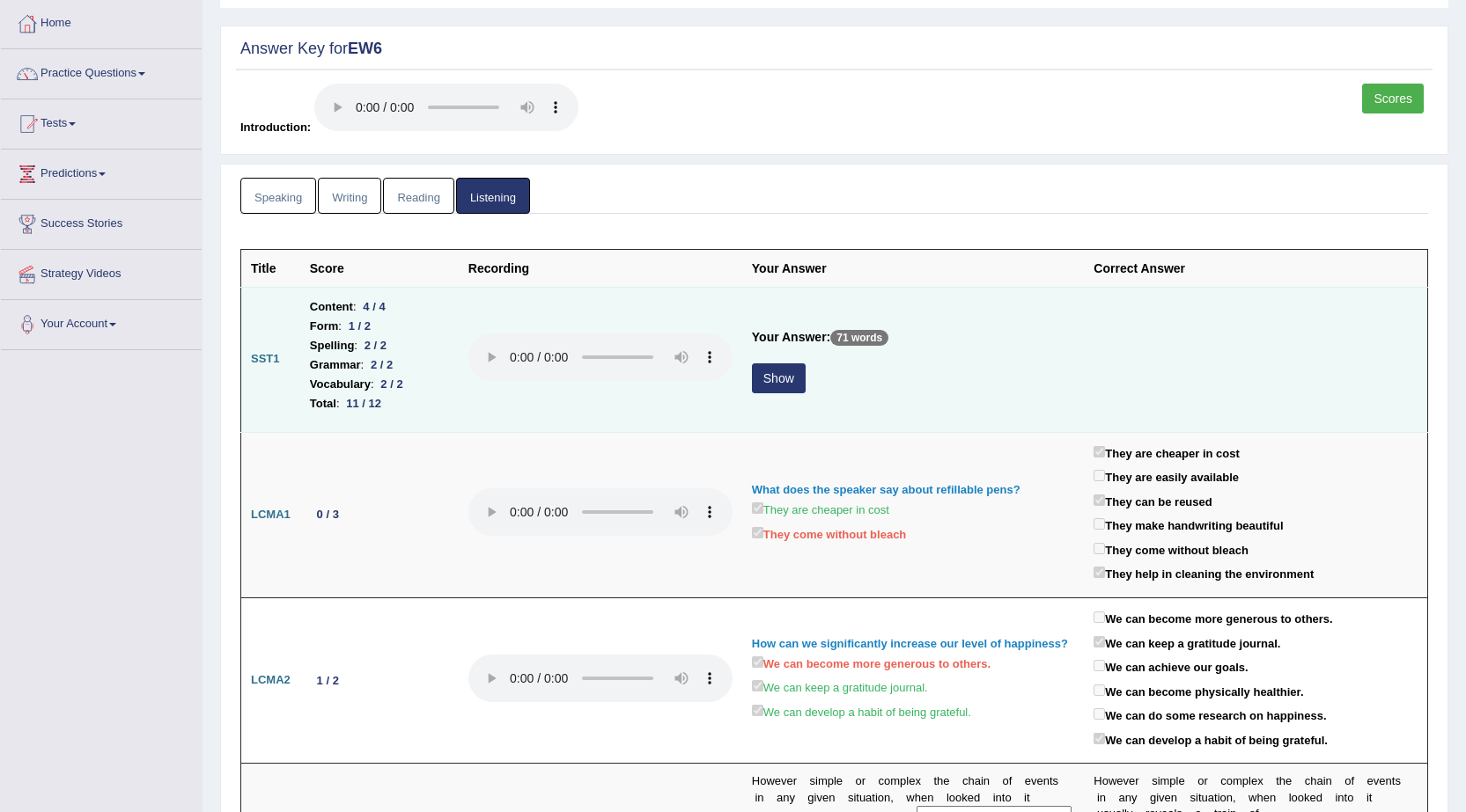
click at [756, 367] on button "Show" at bounding box center [779, 379] width 54 height 30
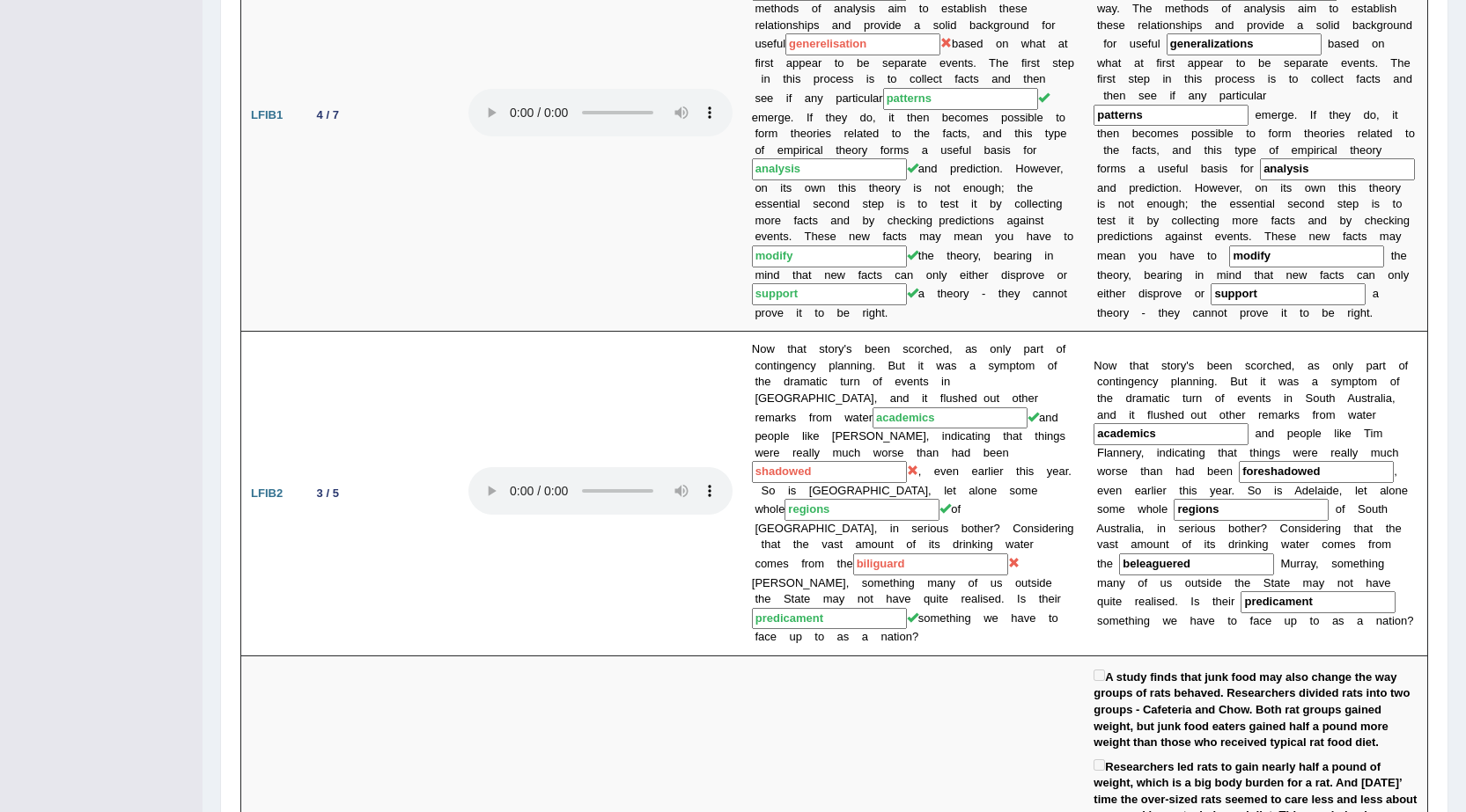
scroll to position [1016, 0]
